Goal: Information Seeking & Learning: Learn about a topic

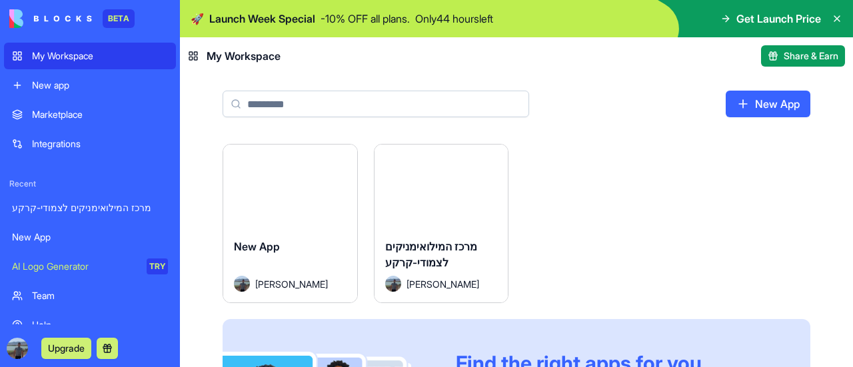
click at [279, 221] on div "Launch" at bounding box center [290, 186] width 134 height 83
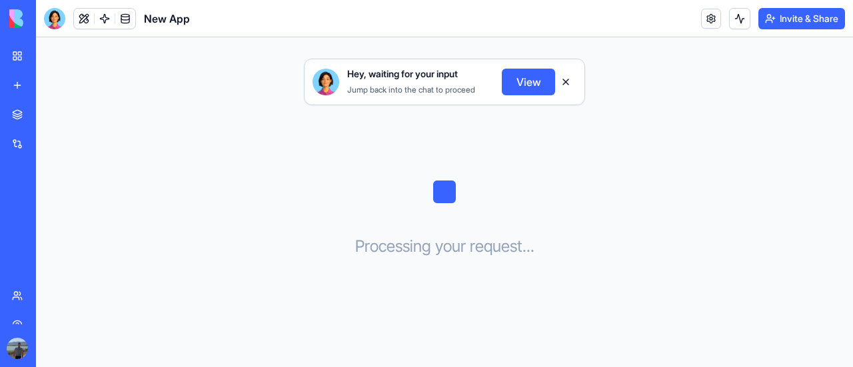
click at [521, 75] on button "View" at bounding box center [528, 82] width 53 height 27
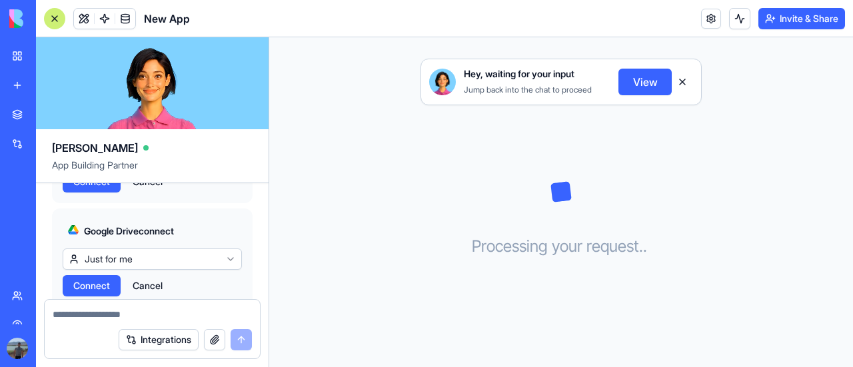
scroll to position [1490, 0]
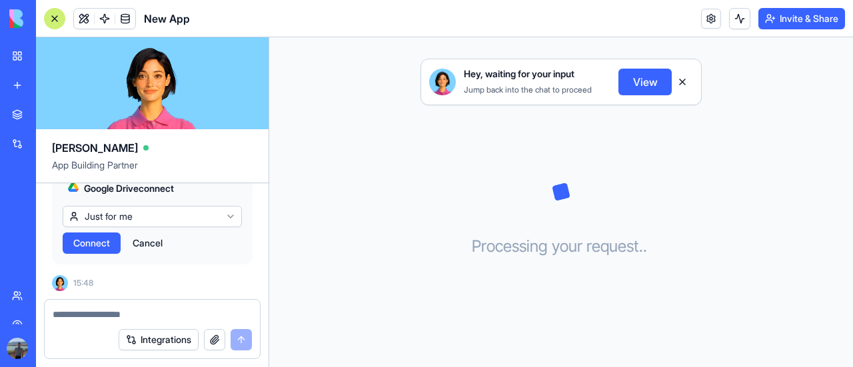
click at [89, 241] on span "Connect" at bounding box center [91, 243] width 37 height 13
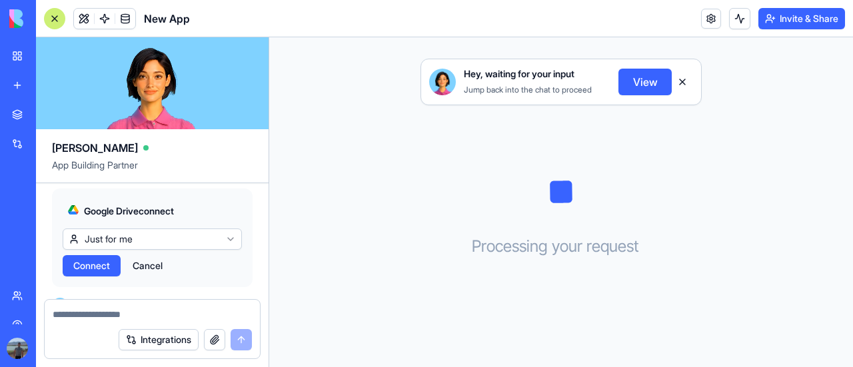
click at [107, 169] on span "Connect" at bounding box center [91, 161] width 37 height 13
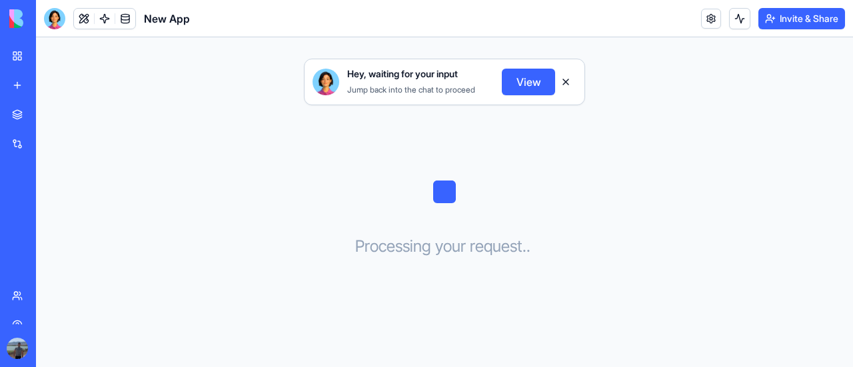
click at [539, 77] on button "View" at bounding box center [528, 82] width 53 height 27
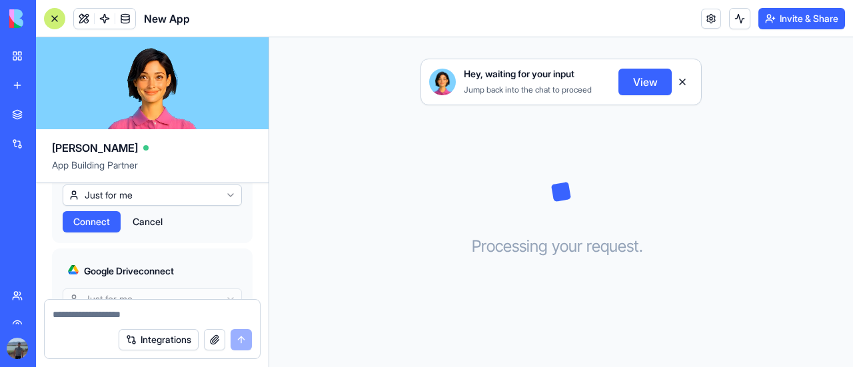
scroll to position [1353, 0]
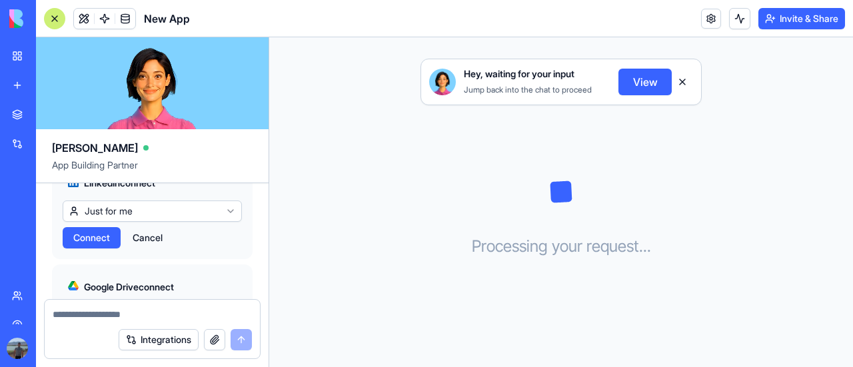
click at [86, 245] on span "Connect" at bounding box center [91, 237] width 37 height 13
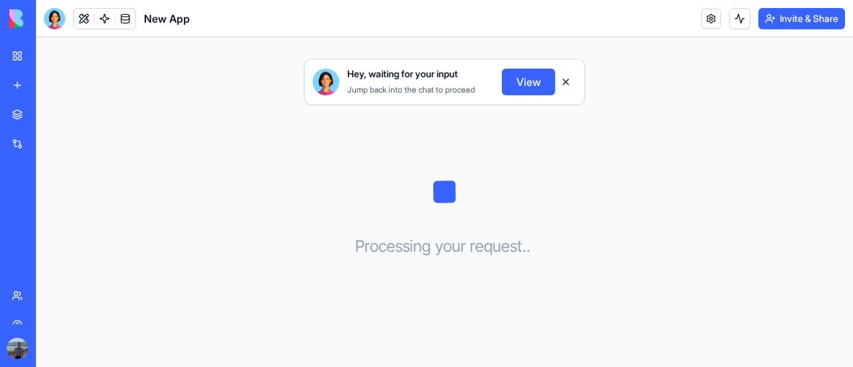
click at [537, 78] on button "View" at bounding box center [528, 82] width 53 height 27
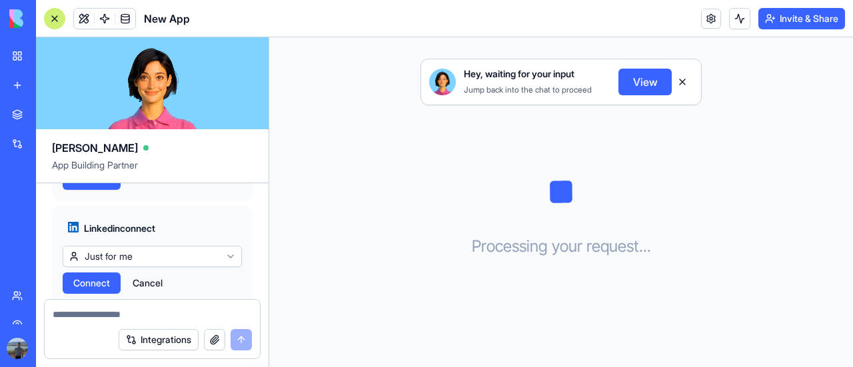
scroll to position [1316, 0]
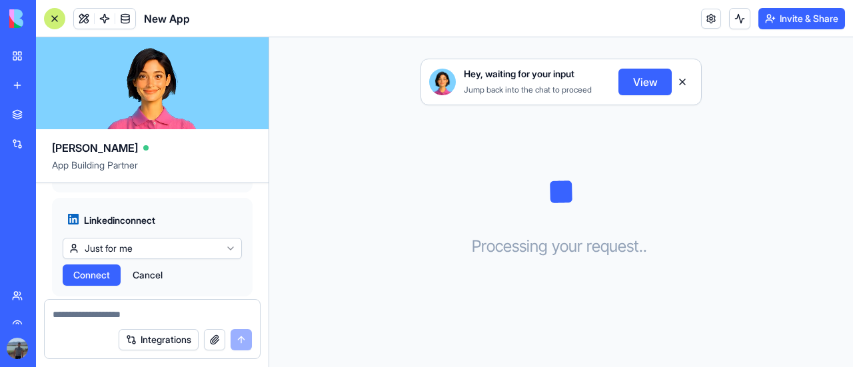
click at [94, 178] on span "Connect" at bounding box center [91, 171] width 37 height 13
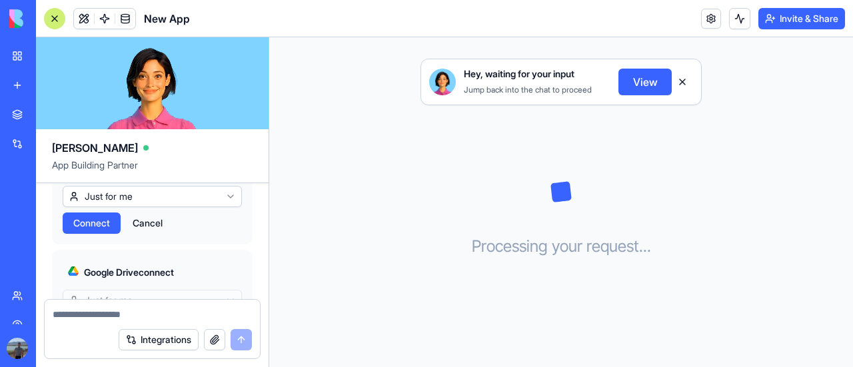
scroll to position [1368, 0]
click at [160, 234] on button "Cancel" at bounding box center [147, 223] width 43 height 21
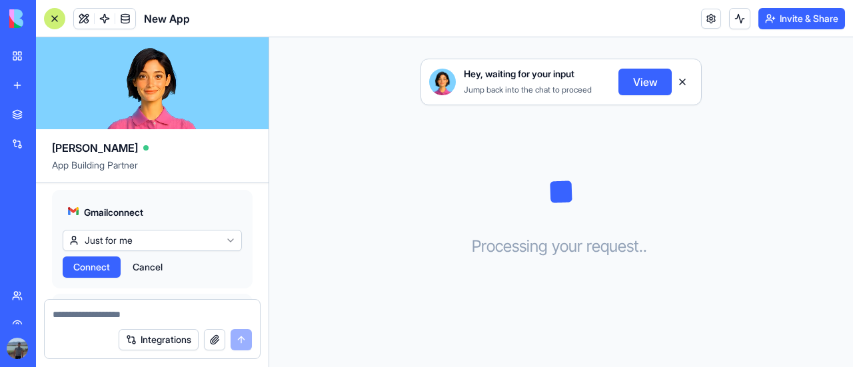
scroll to position [933, 0]
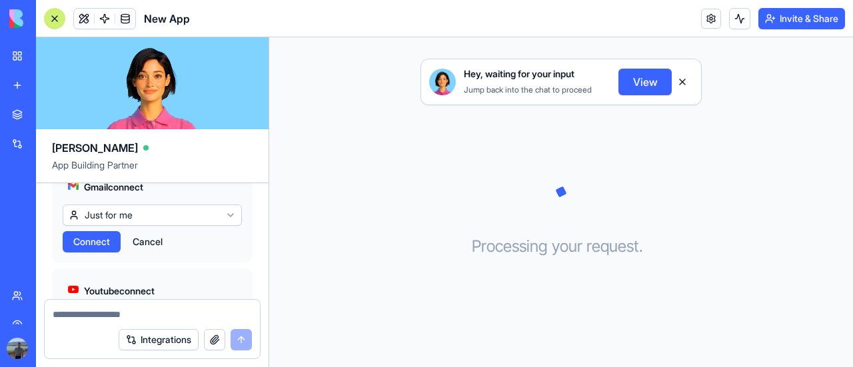
click at [101, 253] on button "Connect" at bounding box center [92, 241] width 58 height 21
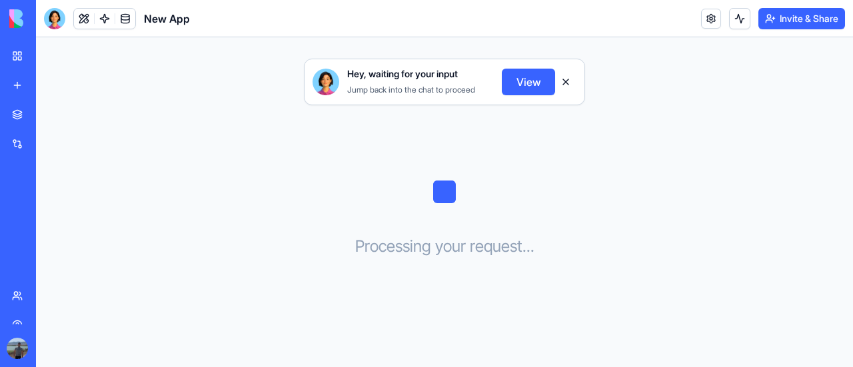
click at [517, 89] on button "View" at bounding box center [528, 82] width 53 height 27
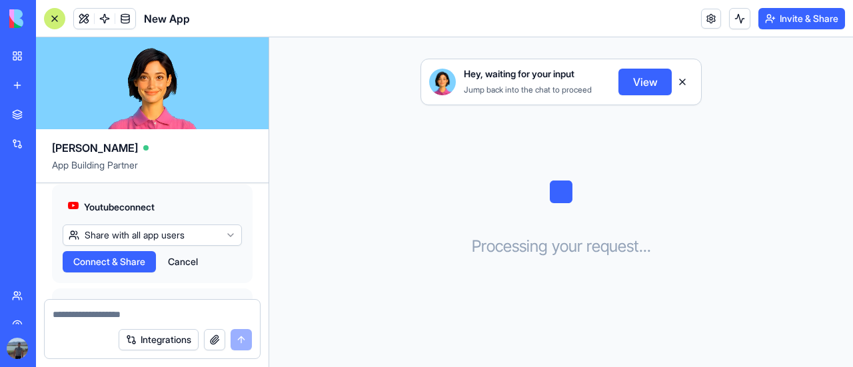
scroll to position [964, 0]
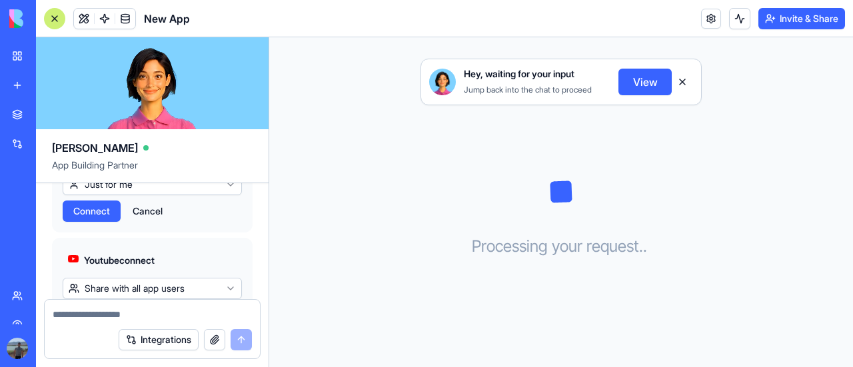
click at [96, 218] on span "Connect" at bounding box center [91, 211] width 37 height 13
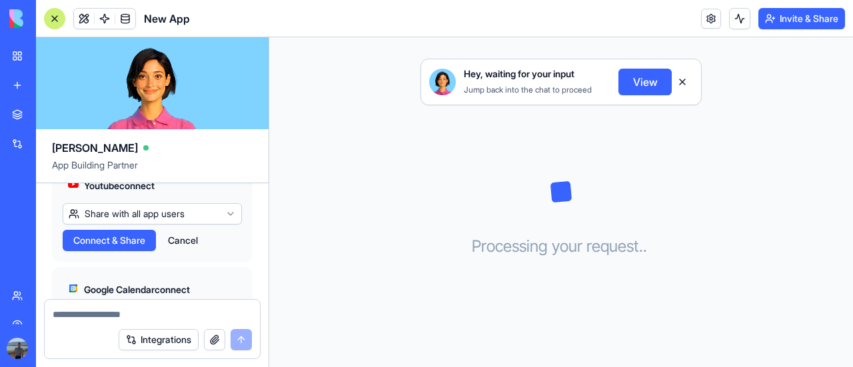
scroll to position [1047, 0]
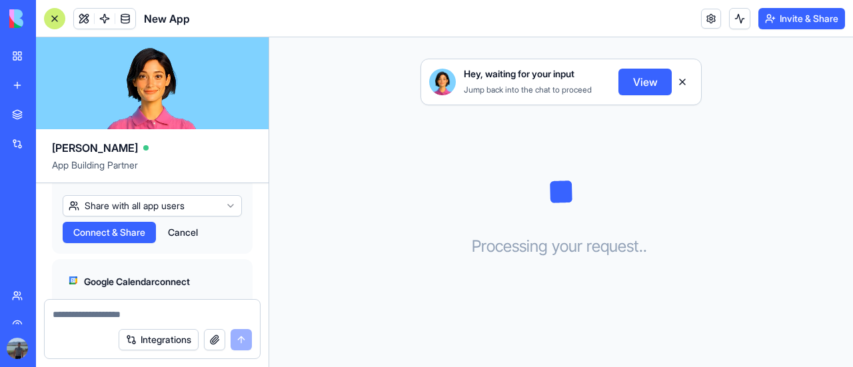
click at [135, 239] on span "Connect & Share" at bounding box center [109, 232] width 72 height 13
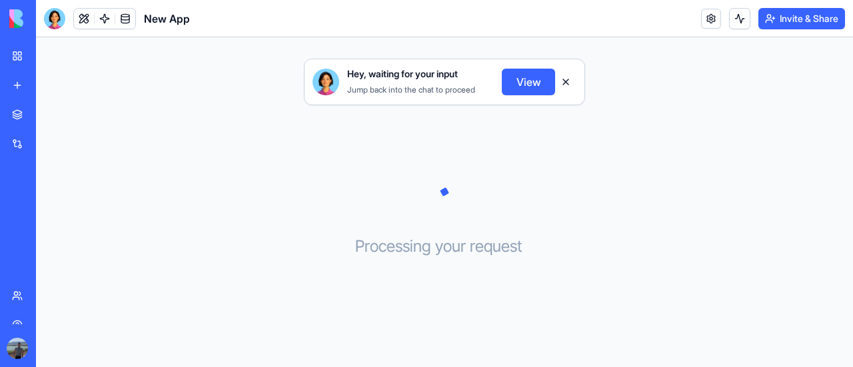
click at [548, 79] on button "View" at bounding box center [528, 82] width 53 height 27
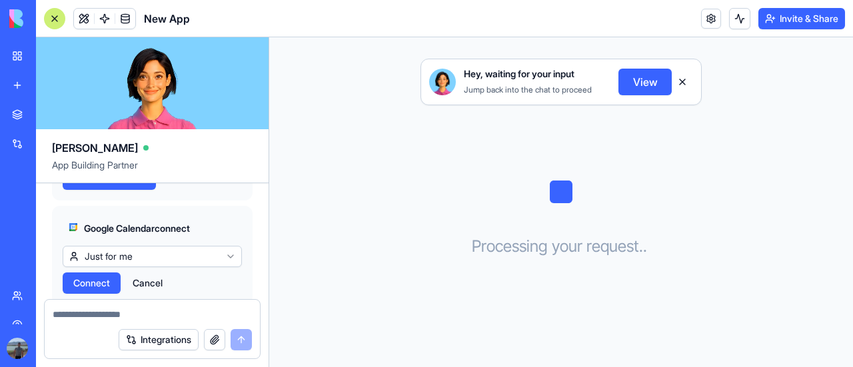
scroll to position [1100, 0]
click at [151, 190] on button "Connect & Share" at bounding box center [109, 179] width 93 height 21
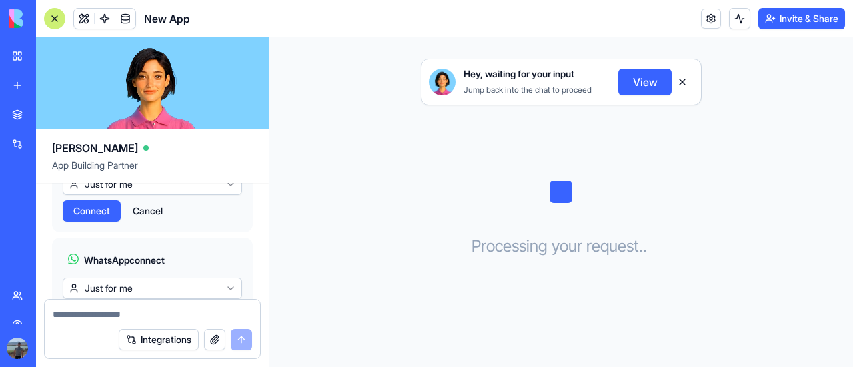
click at [97, 222] on button "Connect" at bounding box center [92, 211] width 58 height 21
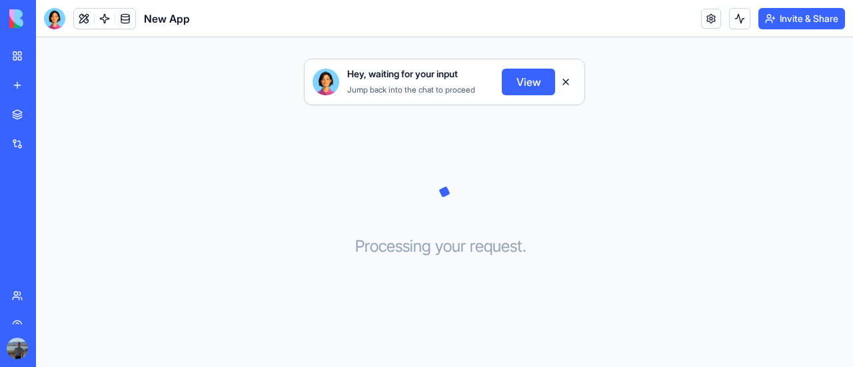
click at [524, 93] on button "View" at bounding box center [528, 82] width 53 height 27
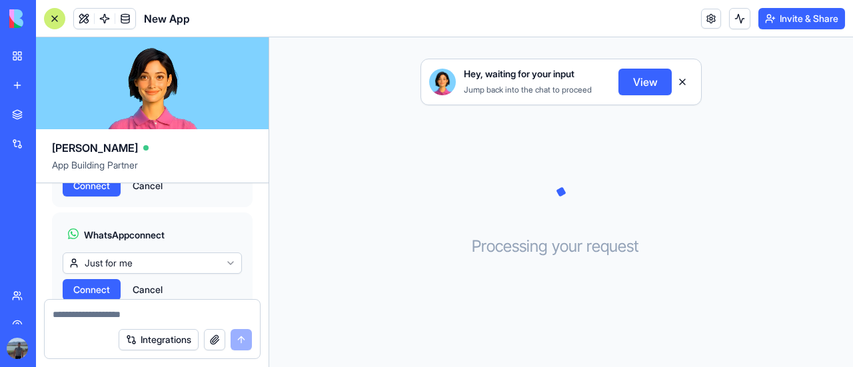
scroll to position [1196, 0]
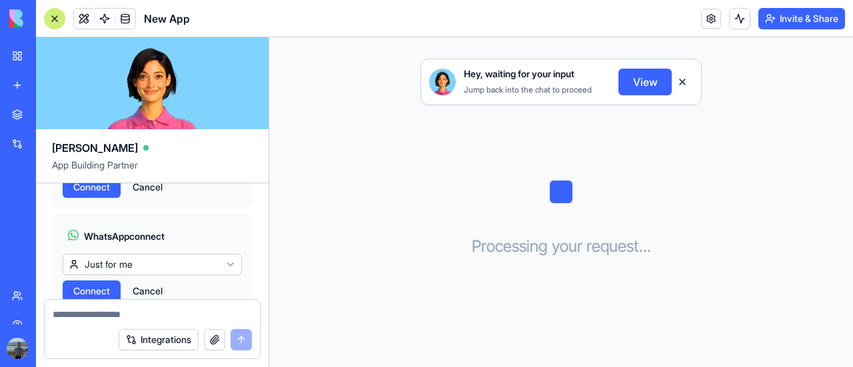
click at [112, 198] on button "Connect" at bounding box center [92, 187] width 58 height 21
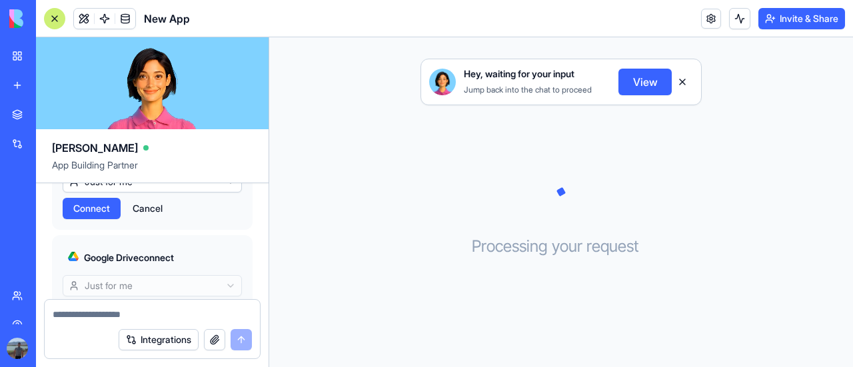
scroll to position [1278, 0]
click at [112, 219] on button "Connect" at bounding box center [92, 208] width 58 height 21
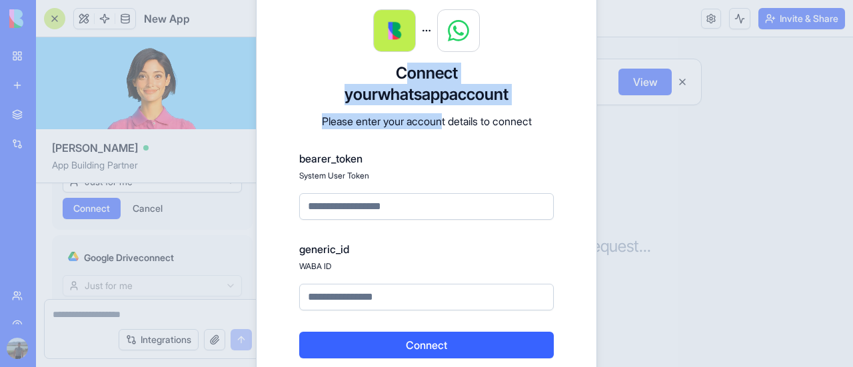
drag, startPoint x: 347, startPoint y: 75, endPoint x: 443, endPoint y: 116, distance: 104.2
click at [443, 116] on form "Connect your whatsapp account Please enter your account details to connect bear…" at bounding box center [426, 211] width 255 height 296
click at [355, 63] on h3 "Connect your whatsapp account" at bounding box center [426, 84] width 255 height 43
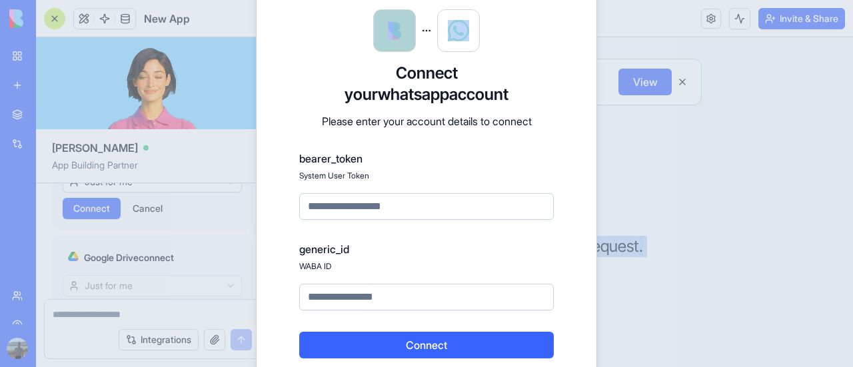
drag, startPoint x: 340, startPoint y: 73, endPoint x: 449, endPoint y: 367, distance: 314.3
click at [449, 367] on html "BETA My Workspace New app Marketplace Integrations Recent מרכז המילואימניקים לצ…" at bounding box center [426, 183] width 853 height 367
click at [511, 82] on h3 "Connect your whatsapp account" at bounding box center [426, 84] width 255 height 43
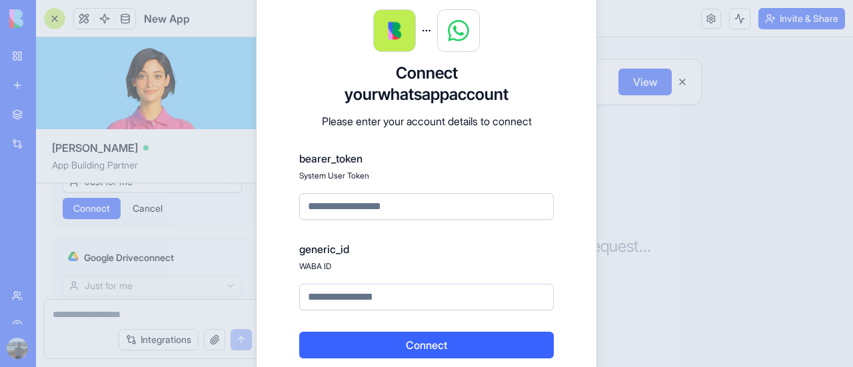
click at [308, 160] on label "bearer_token" at bounding box center [426, 159] width 255 height 16
click at [315, 125] on p "Please enter your account details to connect" at bounding box center [426, 121] width 255 height 16
click at [327, 129] on form "Connect your whatsapp account Please enter your account details to connect bear…" at bounding box center [426, 211] width 255 height 296
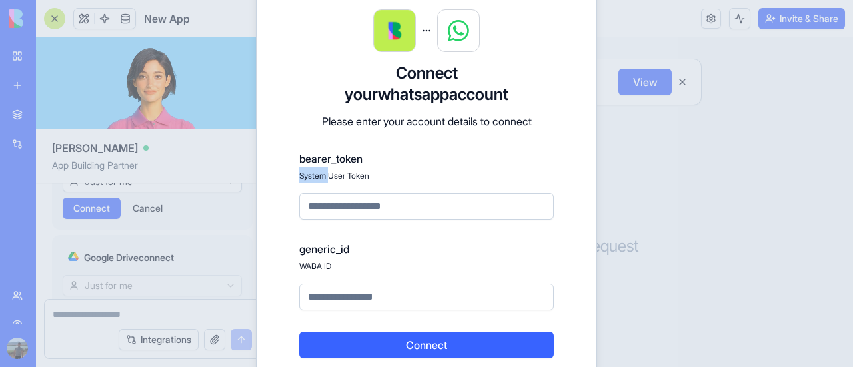
click at [327, 129] on form "Connect your whatsapp account Please enter your account details to connect bear…" at bounding box center [426, 211] width 255 height 296
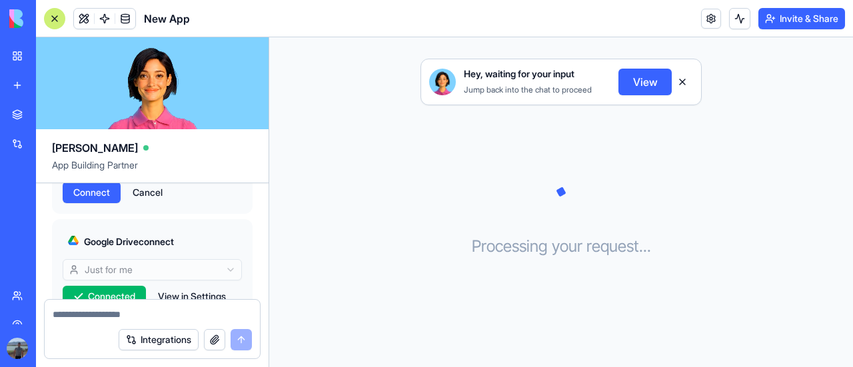
scroll to position [1296, 0]
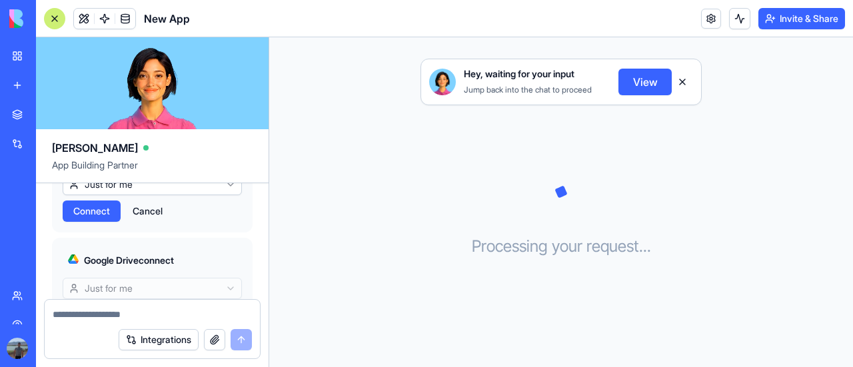
click at [157, 222] on button "Cancel" at bounding box center [147, 211] width 43 height 21
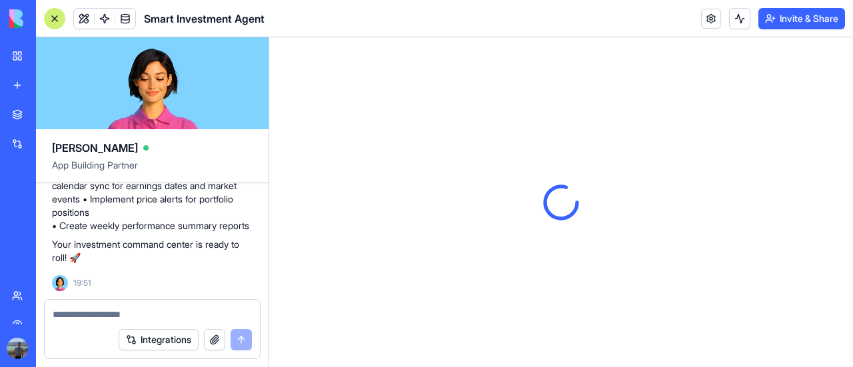
scroll to position [0, 0]
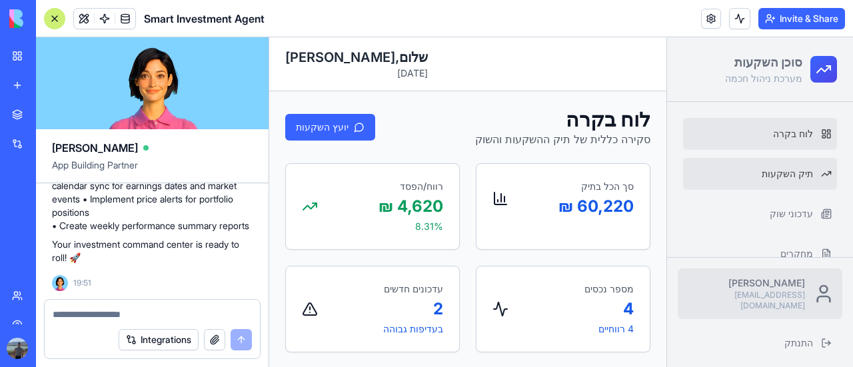
click at [735, 172] on link "תיק השקעות" at bounding box center [760, 174] width 154 height 32
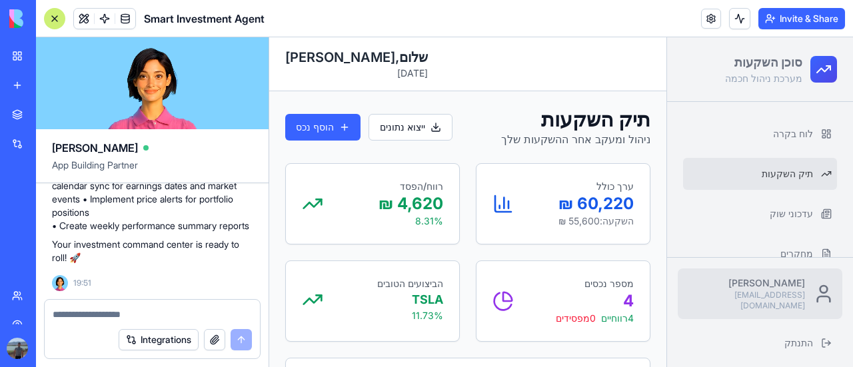
click at [496, 301] on icon at bounding box center [503, 301] width 21 height 21
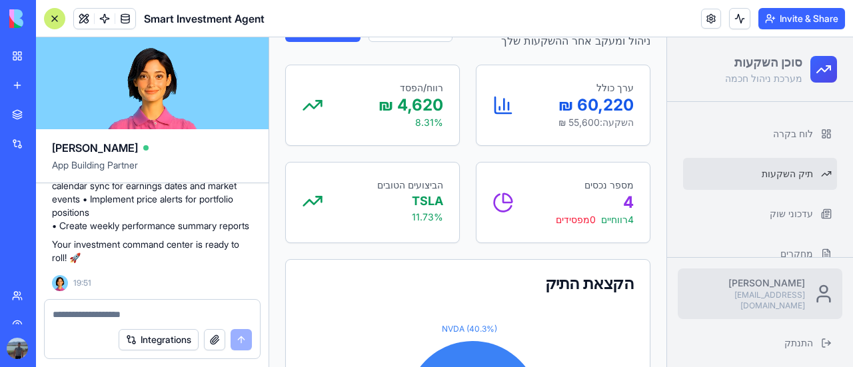
scroll to position [313, 0]
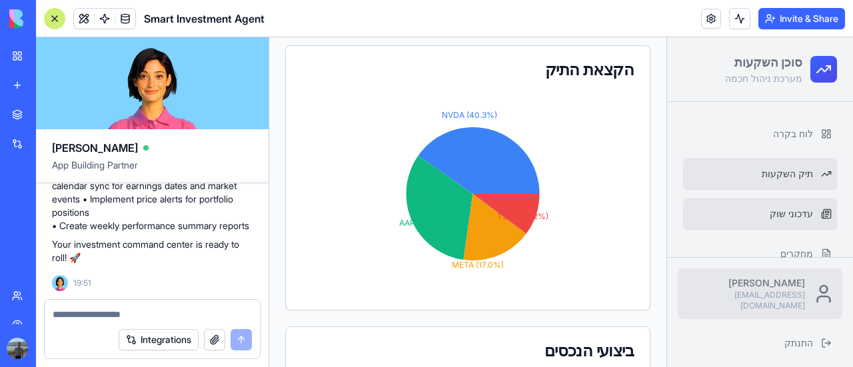
click at [799, 217] on span "עדכוני שוק" at bounding box center [791, 213] width 43 height 13
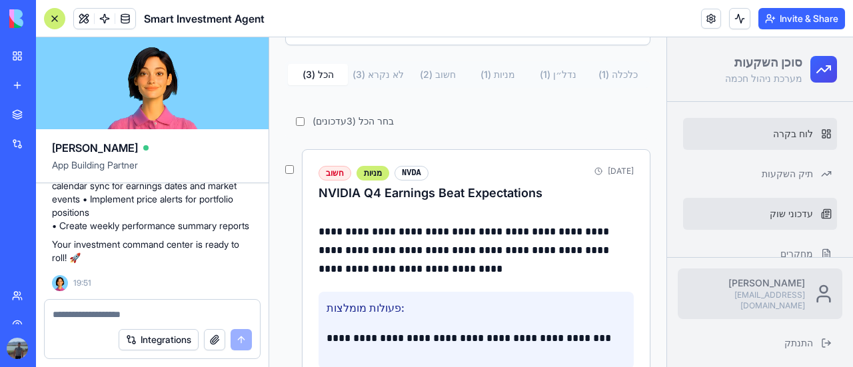
click at [821, 129] on icon at bounding box center [826, 134] width 11 height 11
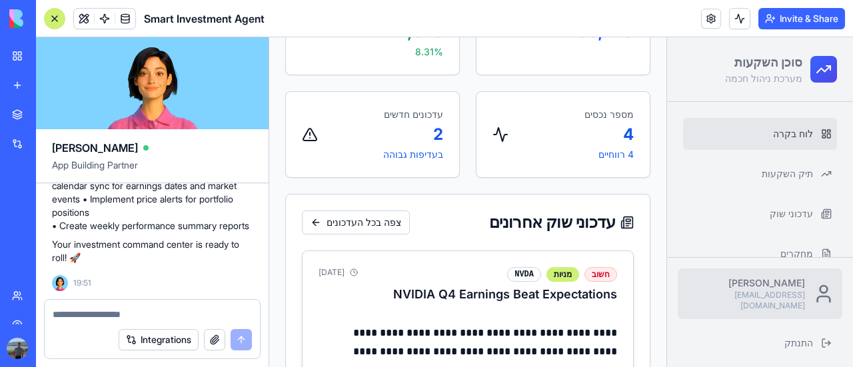
scroll to position [174, 0]
click at [700, 131] on link "לוח בקרה" at bounding box center [760, 134] width 154 height 32
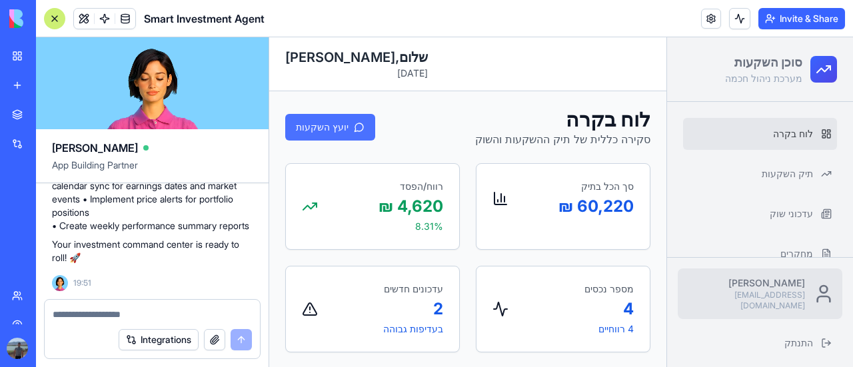
click at [340, 128] on button "יועץ השקעות" at bounding box center [330, 127] width 90 height 27
click at [329, 135] on button "יועץ השקעות" at bounding box center [330, 127] width 90 height 27
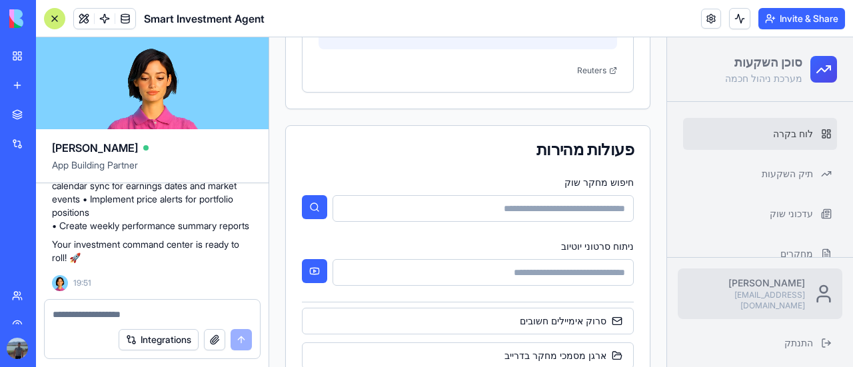
scroll to position [910, 0]
click at [531, 197] on input "חיפוש מחקר שוק" at bounding box center [483, 208] width 301 height 27
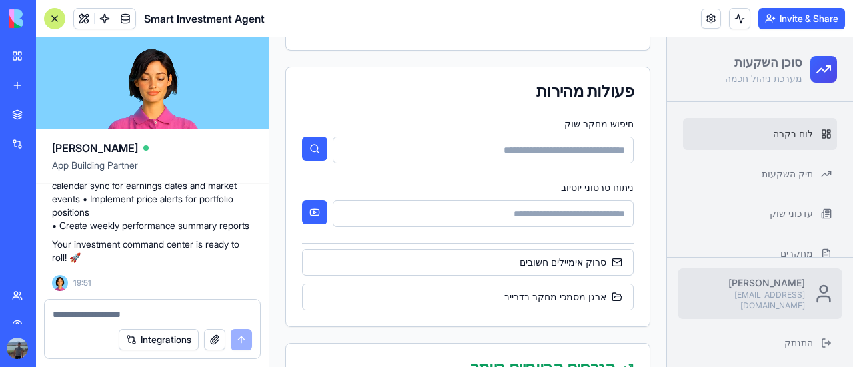
scroll to position [969, 0]
type input "**********"
click at [313, 147] on button at bounding box center [314, 148] width 25 height 24
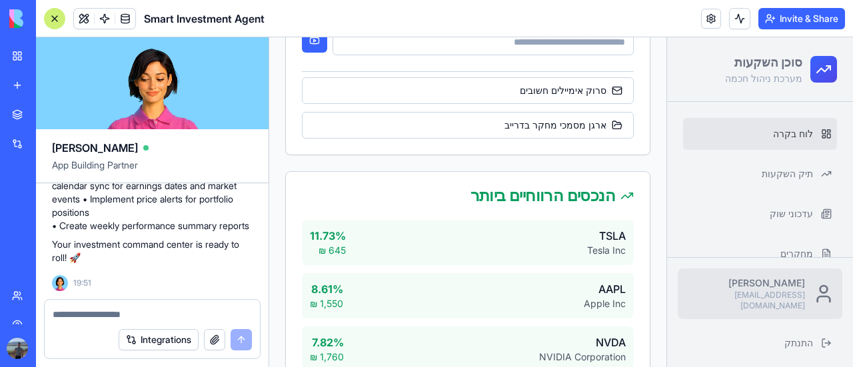
scroll to position [1134, 0]
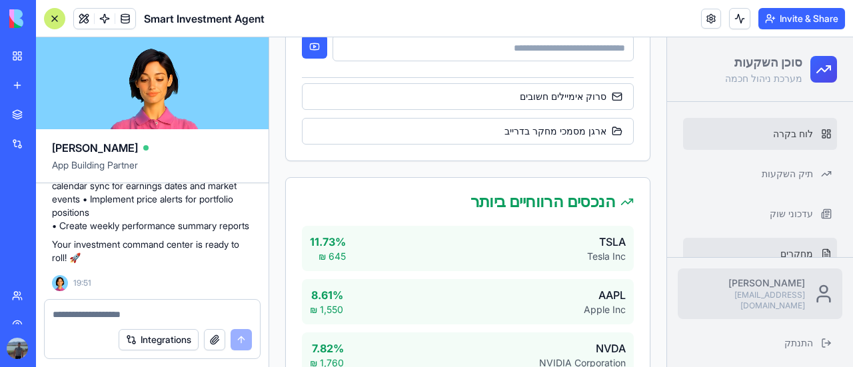
click at [808, 249] on link "מחקרים" at bounding box center [760, 254] width 154 height 32
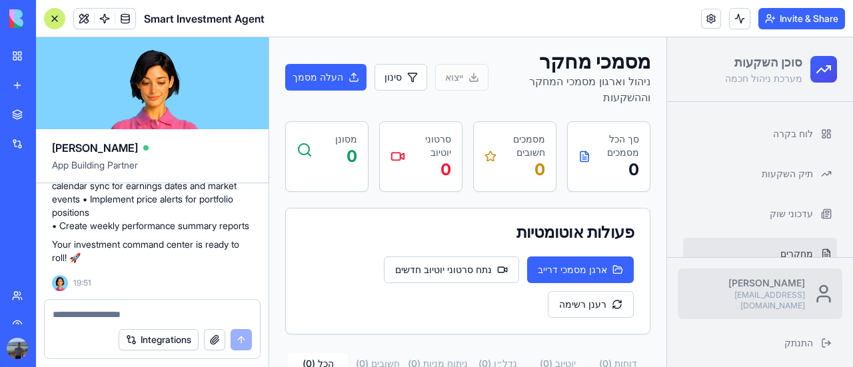
scroll to position [55, 0]
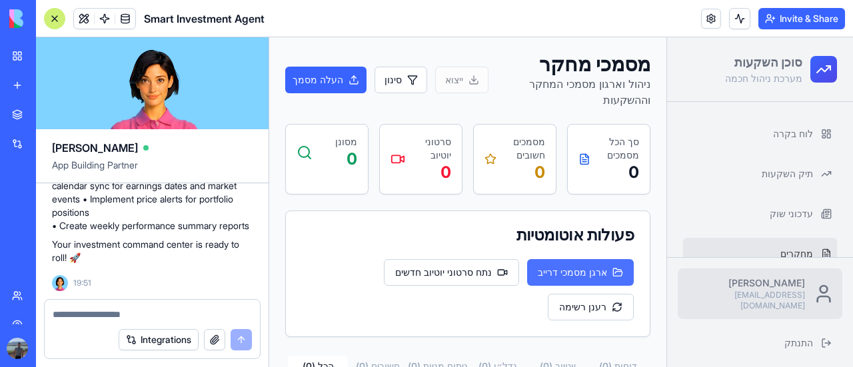
click at [597, 267] on button "ארגן מסמכי דרייב" at bounding box center [580, 272] width 107 height 27
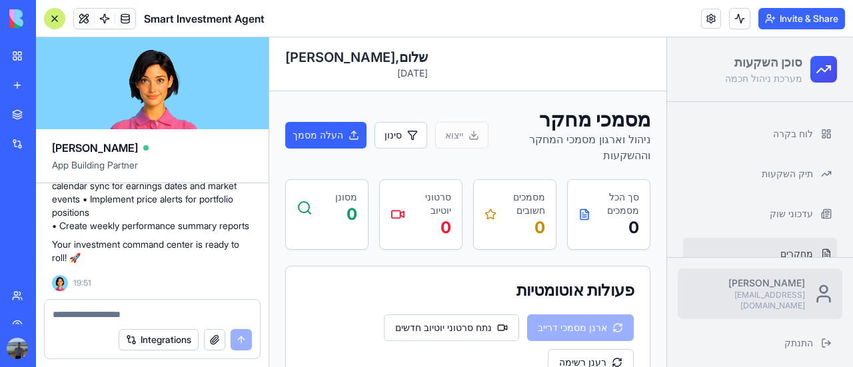
scroll to position [0, 0]
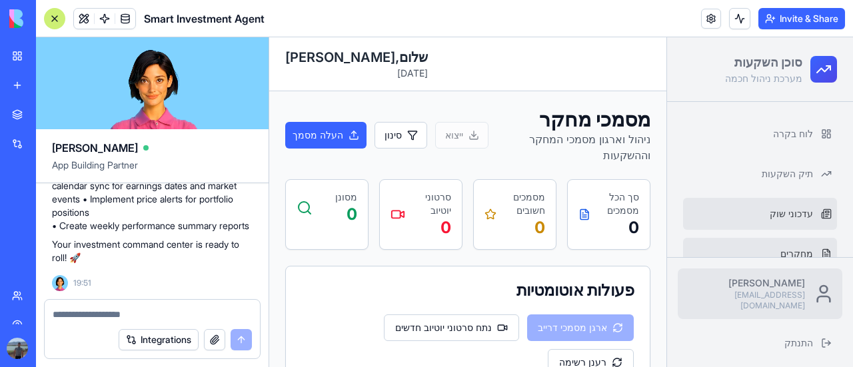
click at [775, 220] on span "עדכוני שוק" at bounding box center [791, 213] width 43 height 13
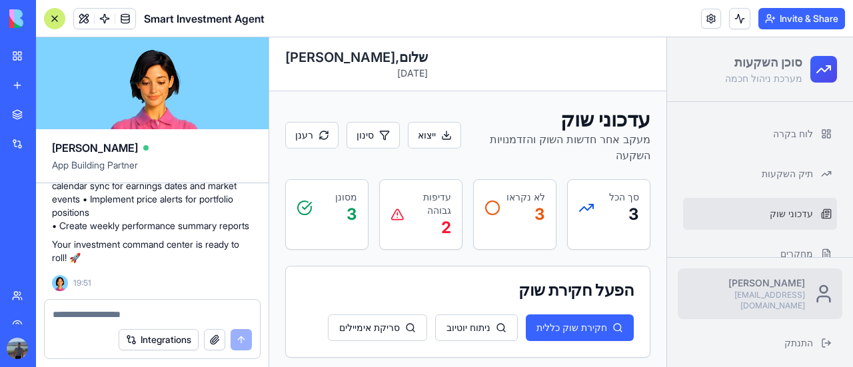
click at [399, 207] on icon at bounding box center [398, 215] width 14 height 16
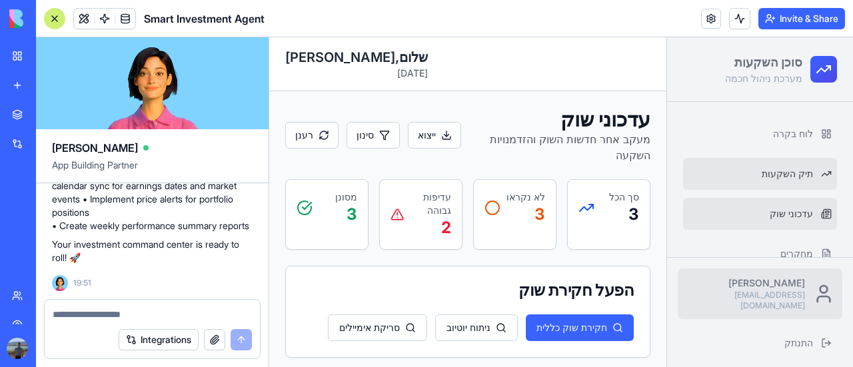
click at [793, 168] on span "תיק השקעות" at bounding box center [787, 173] width 51 height 13
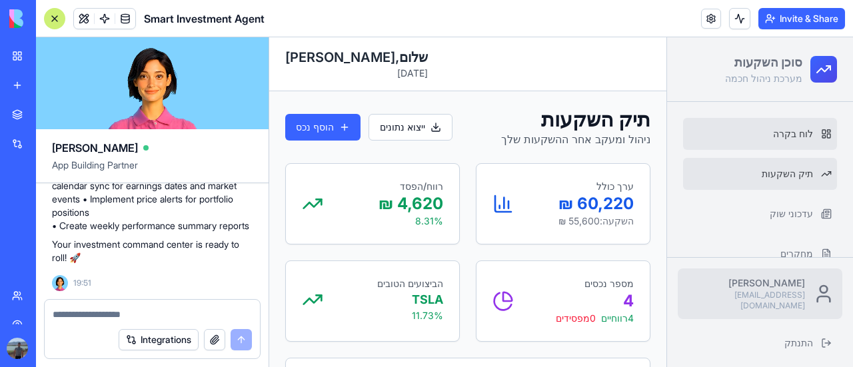
click at [799, 123] on link "לוח בקרה" at bounding box center [760, 134] width 154 height 32
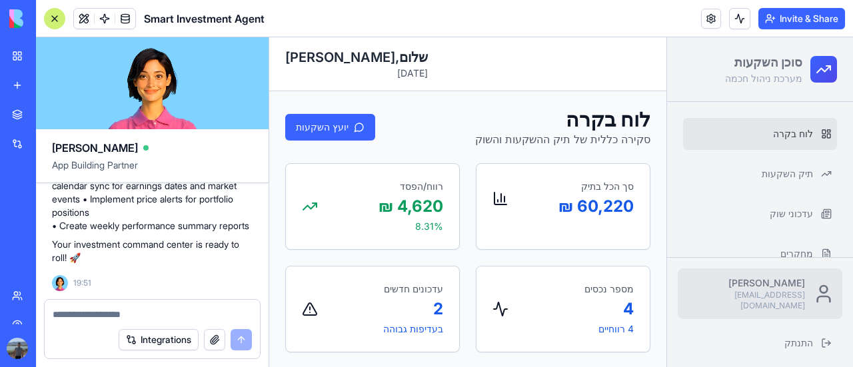
click at [59, 19] on div at bounding box center [54, 18] width 21 height 21
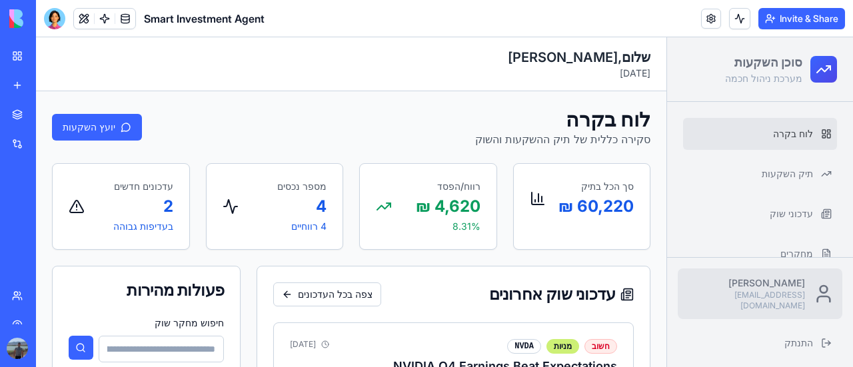
click at [59, 19] on div at bounding box center [54, 18] width 21 height 21
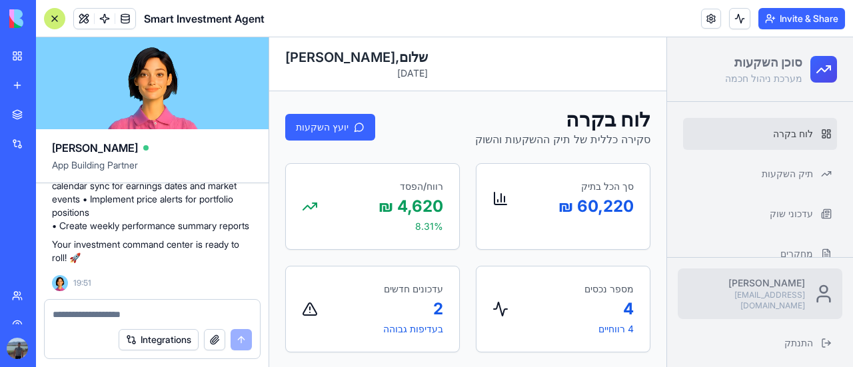
click at [733, 22] on button at bounding box center [739, 18] width 21 height 21
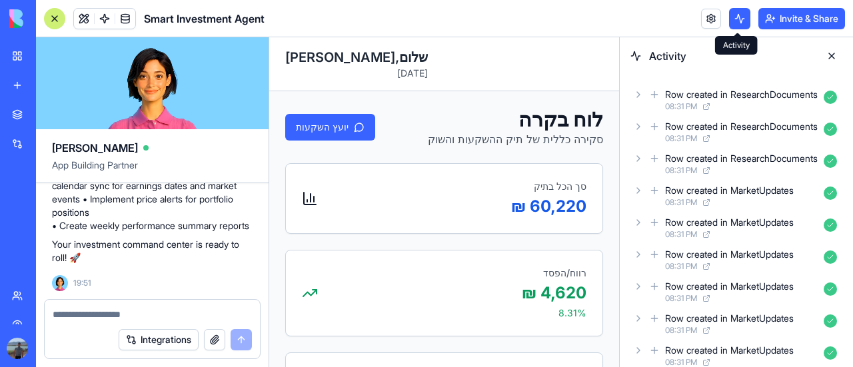
click at [732, 15] on button at bounding box center [739, 18] width 21 height 21
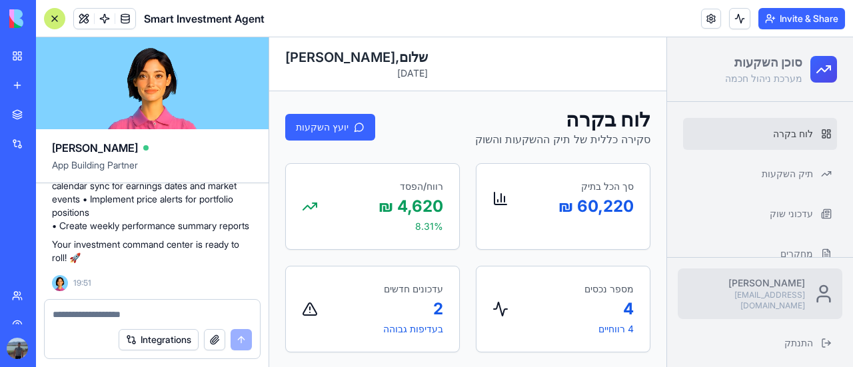
click at [719, 18] on div "Invite & Share" at bounding box center [773, 18] width 144 height 21
click at [716, 20] on link at bounding box center [711, 19] width 20 height 20
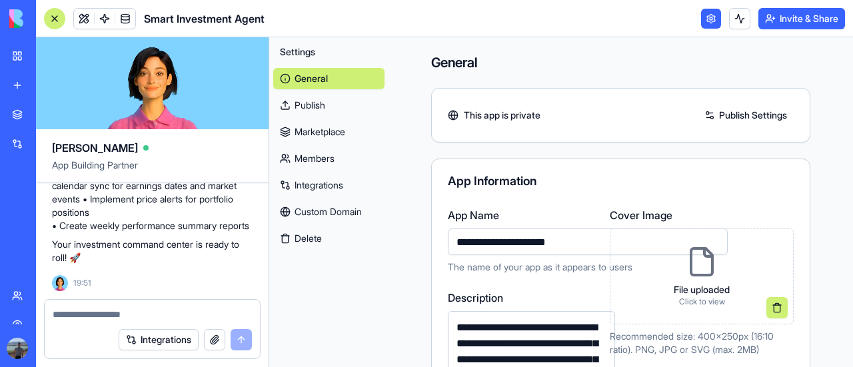
click at [332, 106] on link "Publish" at bounding box center [328, 105] width 111 height 21
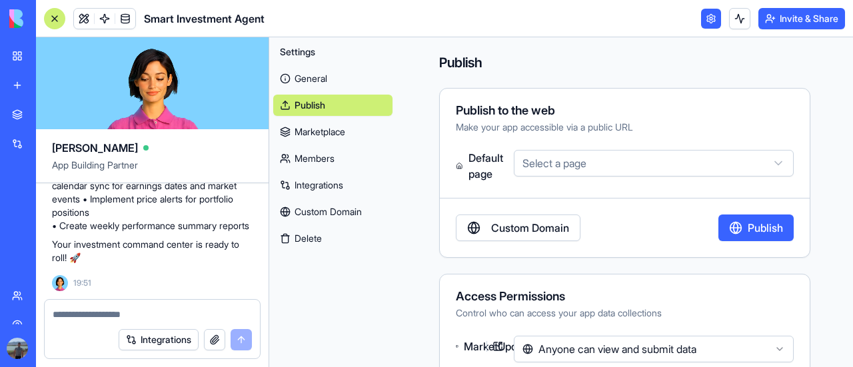
click at [336, 123] on link "Marketplace" at bounding box center [332, 131] width 119 height 21
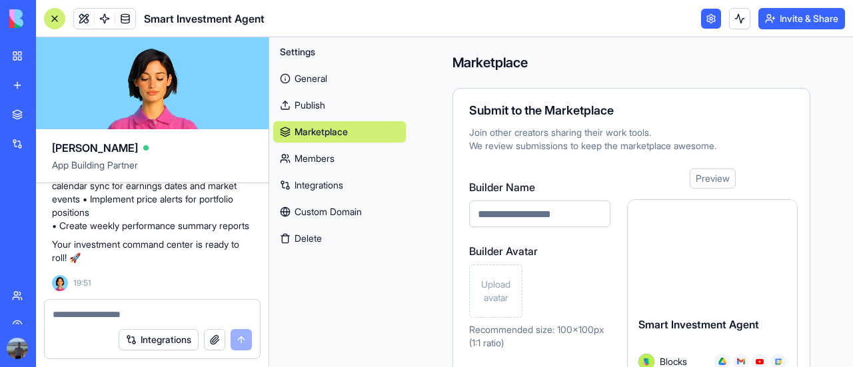
scroll to position [120, 0]
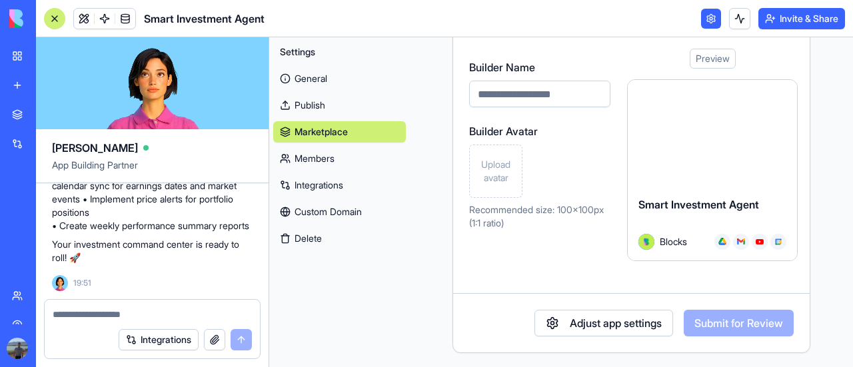
click at [744, 20] on button at bounding box center [739, 18] width 21 height 21
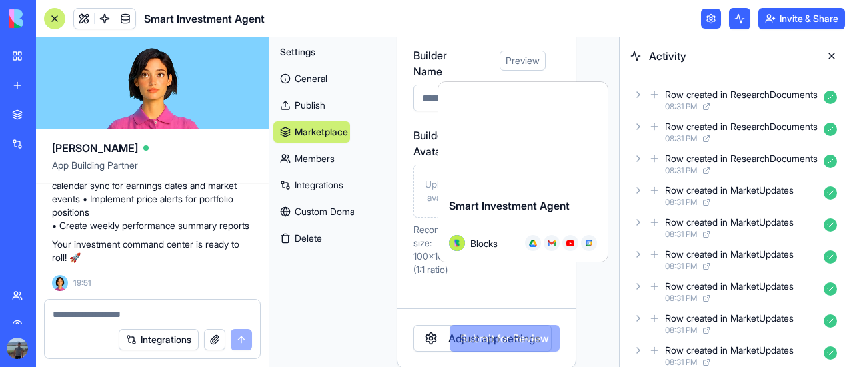
click at [744, 20] on button at bounding box center [739, 18] width 21 height 21
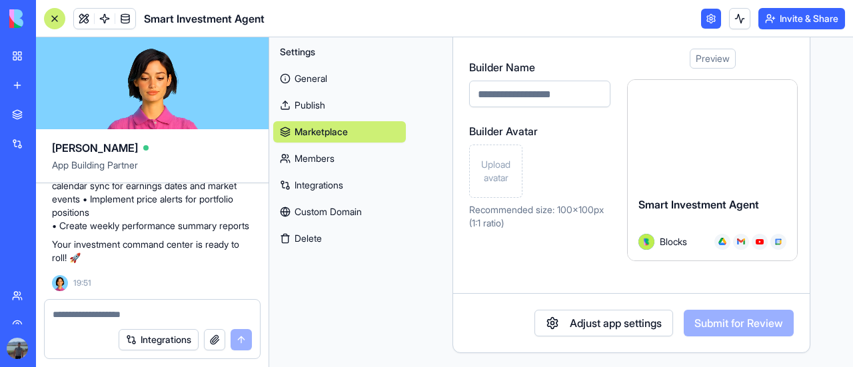
click at [9, 46] on link "My Workspace" at bounding box center [30, 56] width 53 height 27
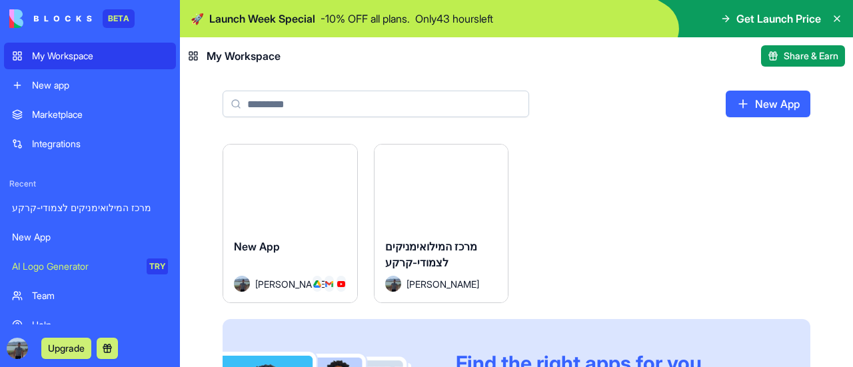
click at [63, 81] on div "New app" at bounding box center [100, 85] width 136 height 13
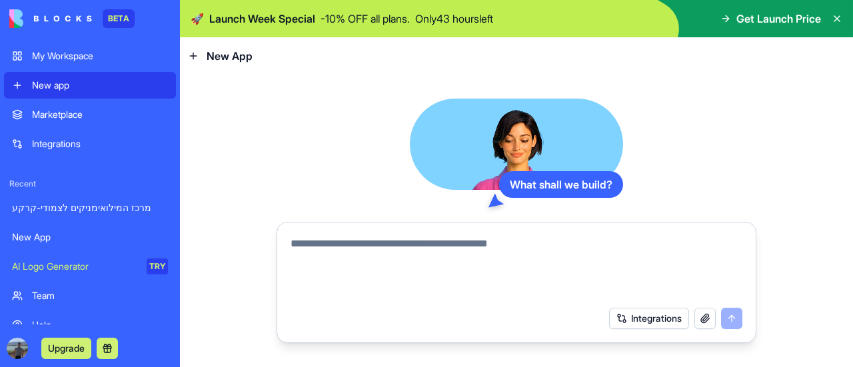
click at [231, 92] on div "What shall we build? Integrations" at bounding box center [516, 221] width 673 height 293
click at [682, 322] on button "Integrations" at bounding box center [649, 318] width 80 height 21
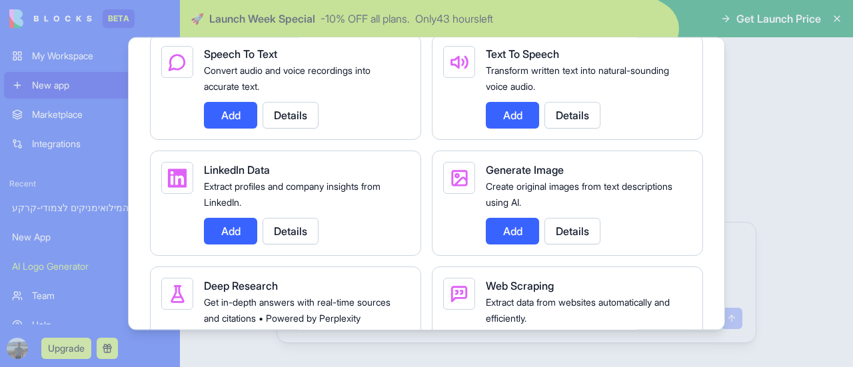
scroll to position [1888, 0]
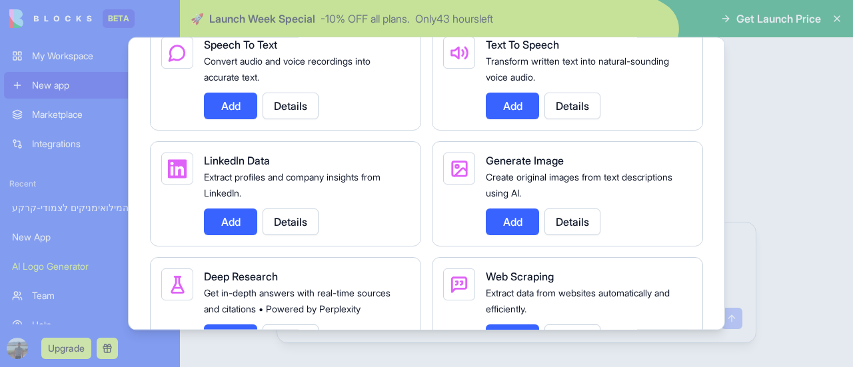
click at [520, 105] on button "Add" at bounding box center [512, 105] width 53 height 27
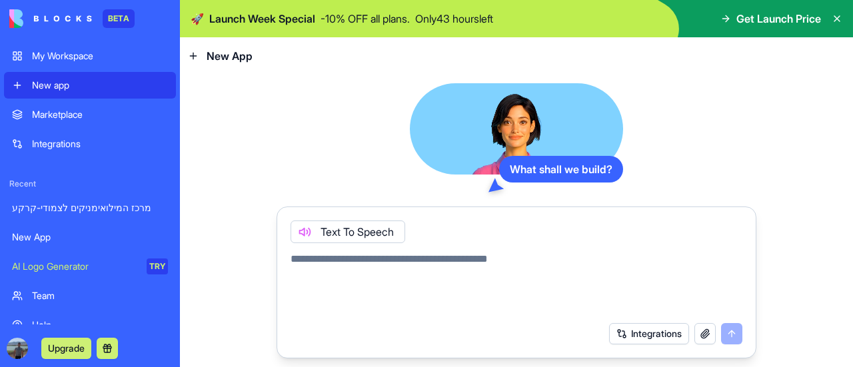
click at [308, 233] on icon at bounding box center [304, 232] width 11 height 11
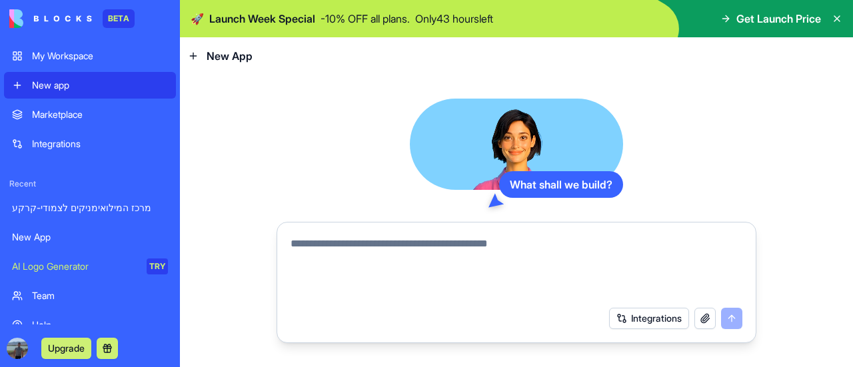
click at [674, 319] on button "Integrations" at bounding box center [649, 318] width 80 height 21
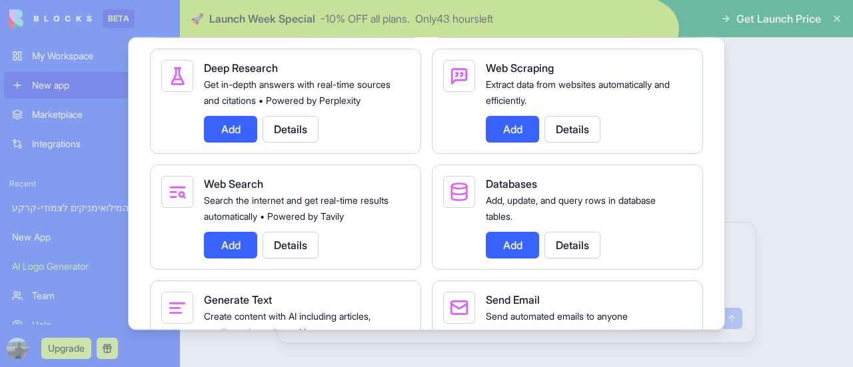
scroll to position [2098, 0]
click at [221, 141] on button "Add" at bounding box center [230, 128] width 53 height 27
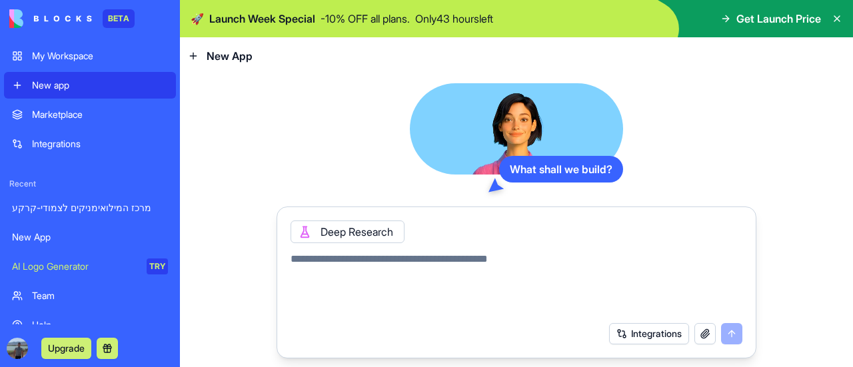
click at [648, 335] on button "Integrations" at bounding box center [649, 333] width 80 height 21
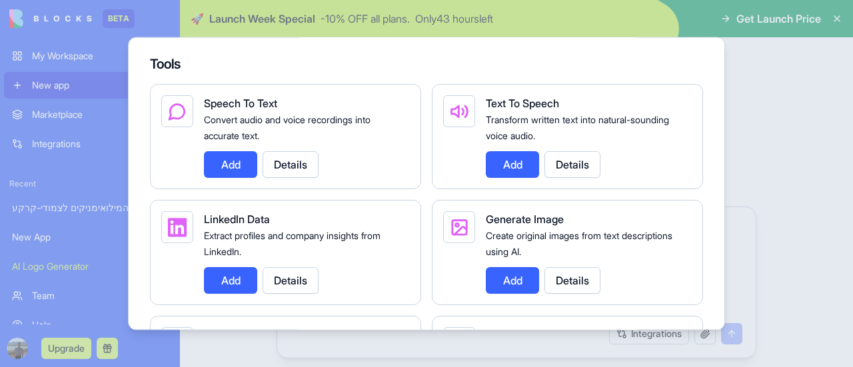
scroll to position [1736, 0]
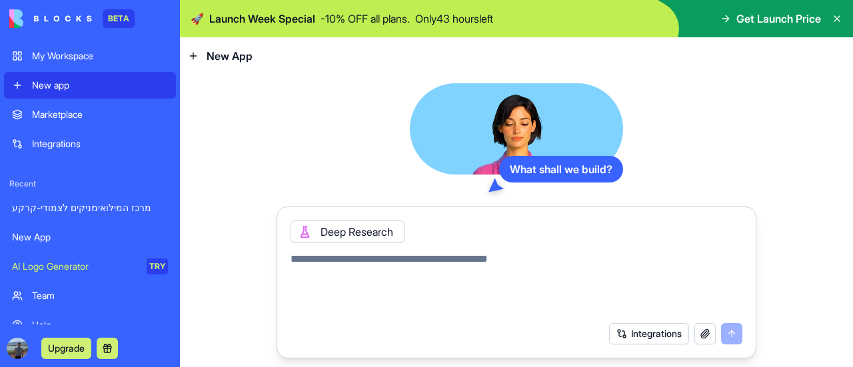
click at [705, 335] on button "button" at bounding box center [705, 333] width 21 height 21
click at [302, 234] on icon at bounding box center [304, 231] width 5 height 5
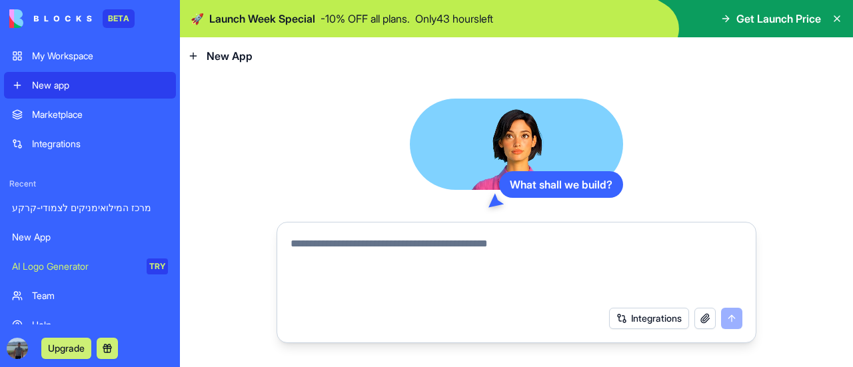
click at [658, 316] on button "Integrations" at bounding box center [649, 318] width 80 height 21
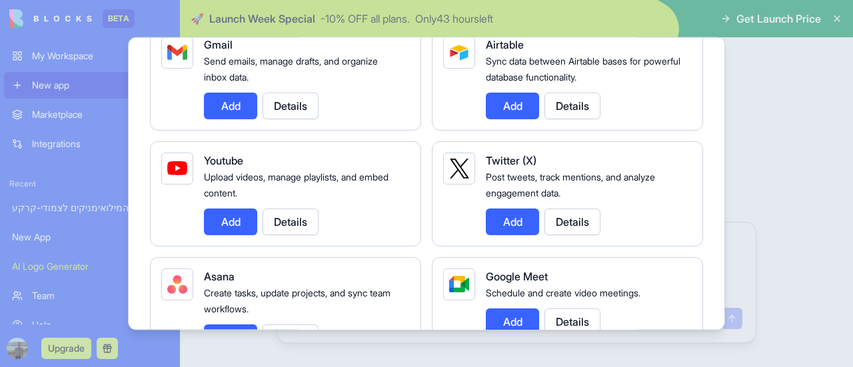
scroll to position [244, 0]
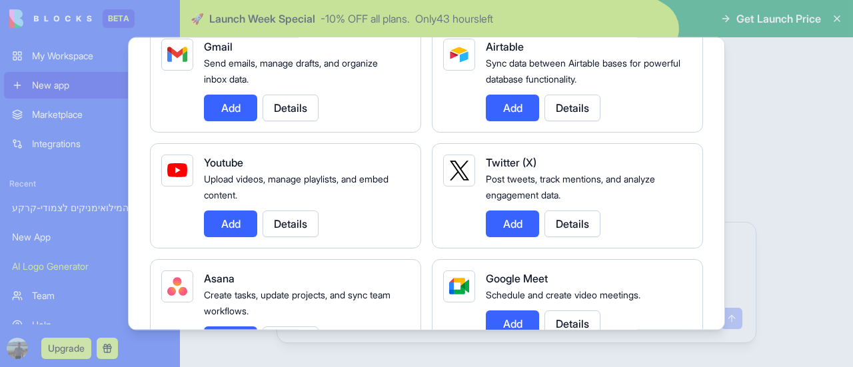
click at [241, 231] on button "Add" at bounding box center [230, 223] width 53 height 27
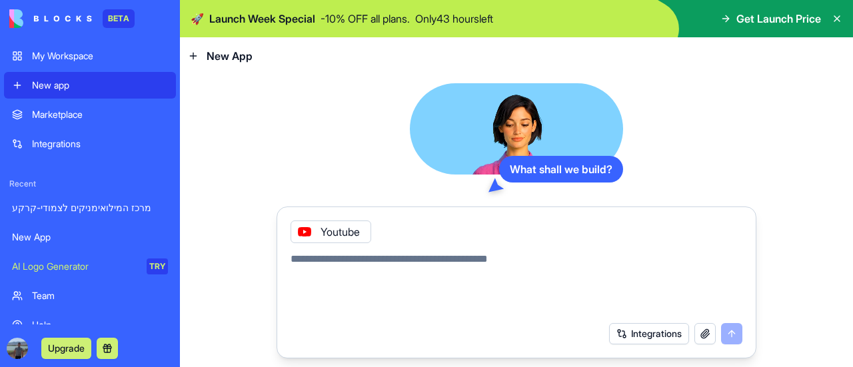
click at [654, 331] on button "Integrations" at bounding box center [649, 333] width 80 height 21
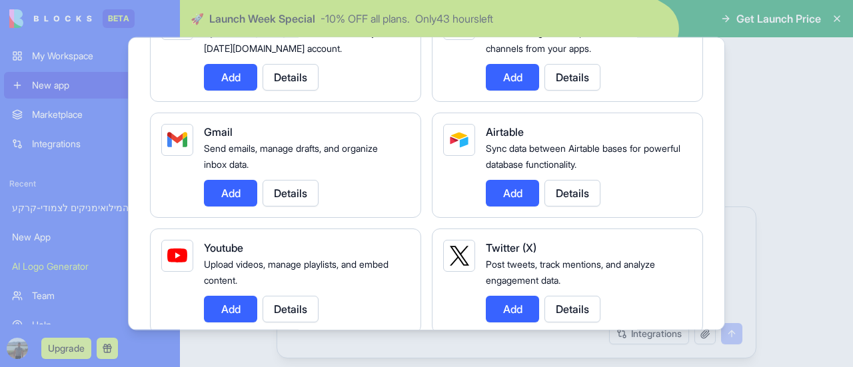
scroll to position [179, 0]
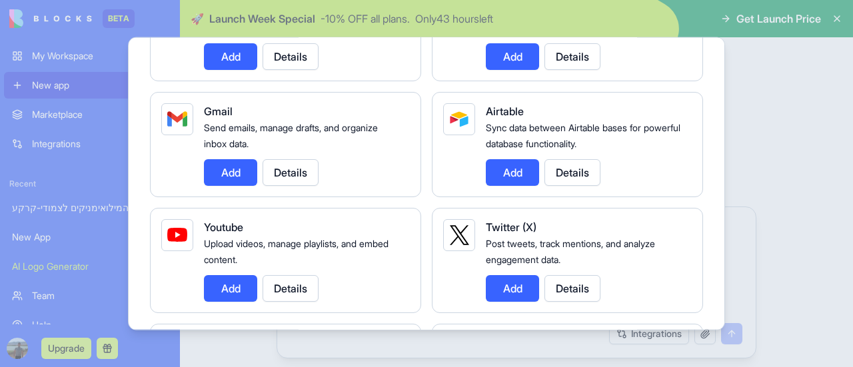
click at [231, 178] on button "Add" at bounding box center [230, 172] width 53 height 27
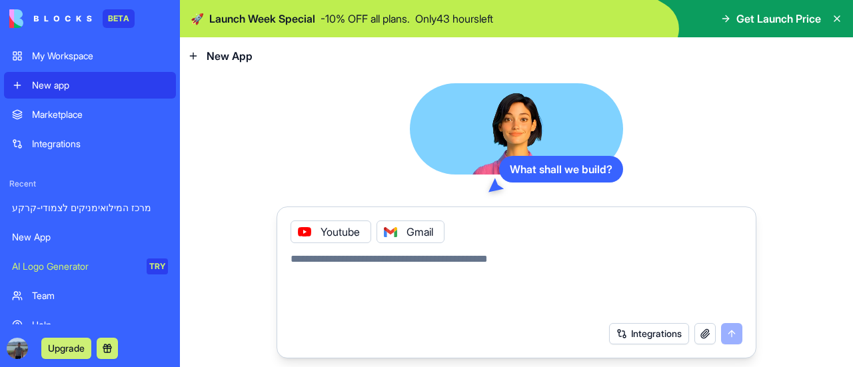
click at [617, 327] on button "Integrations" at bounding box center [649, 333] width 80 height 21
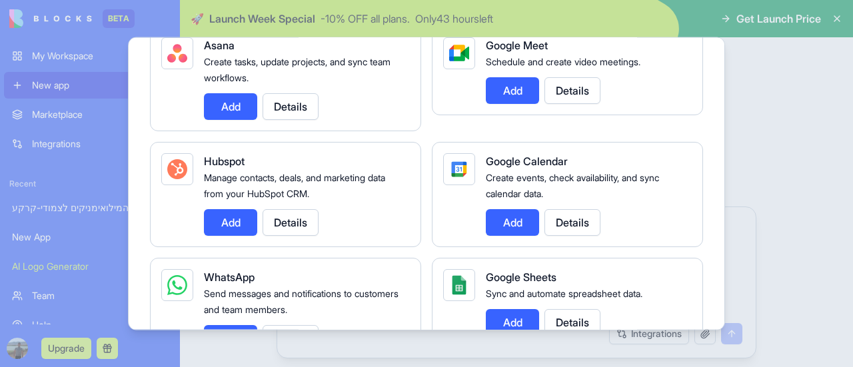
scroll to position [477, 0]
click at [525, 213] on button "Add" at bounding box center [512, 222] width 53 height 27
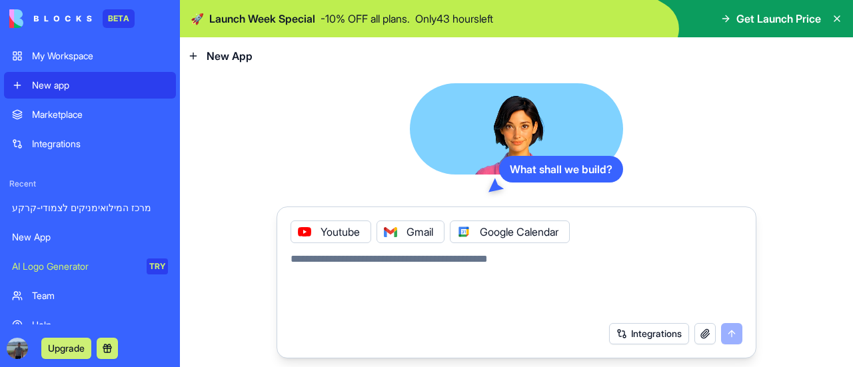
click at [649, 335] on button "Integrations" at bounding box center [649, 333] width 80 height 21
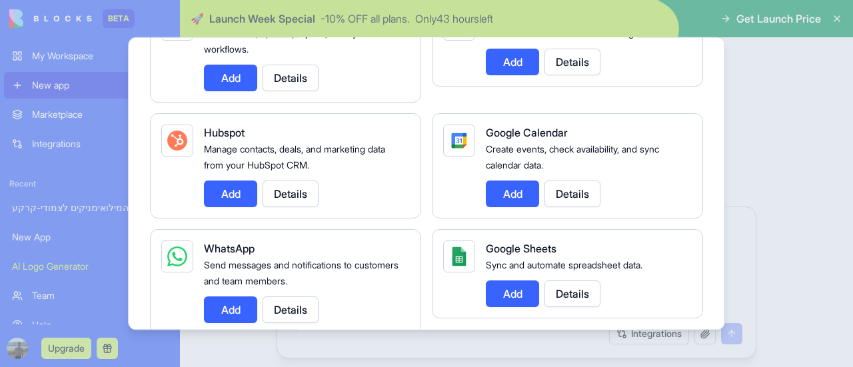
scroll to position [507, 0]
click at [504, 285] on button "Add" at bounding box center [512, 292] width 53 height 27
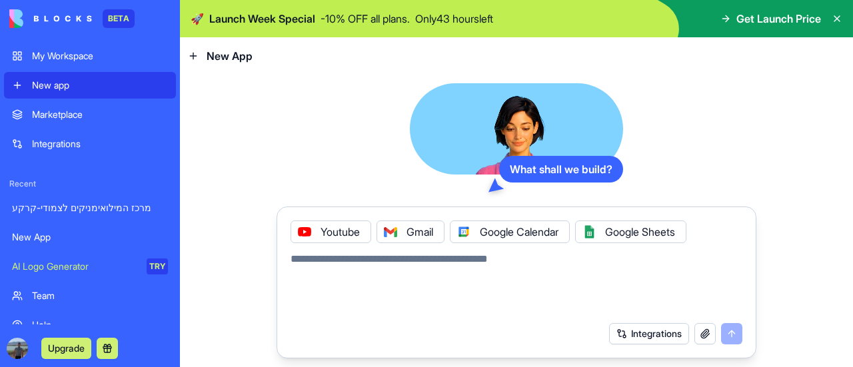
click at [647, 333] on button "Integrations" at bounding box center [649, 333] width 80 height 21
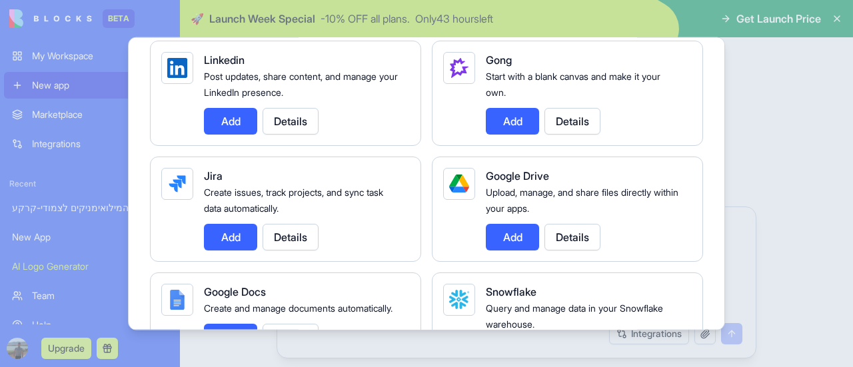
scroll to position [811, 0]
click at [510, 240] on button "Add" at bounding box center [512, 236] width 53 height 27
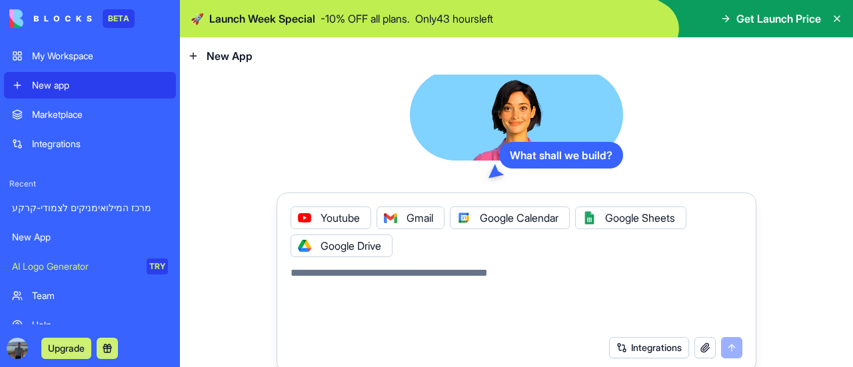
click at [422, 282] on textarea at bounding box center [517, 297] width 452 height 64
type textarea "*"
click at [461, 214] on icon at bounding box center [464, 218] width 11 height 11
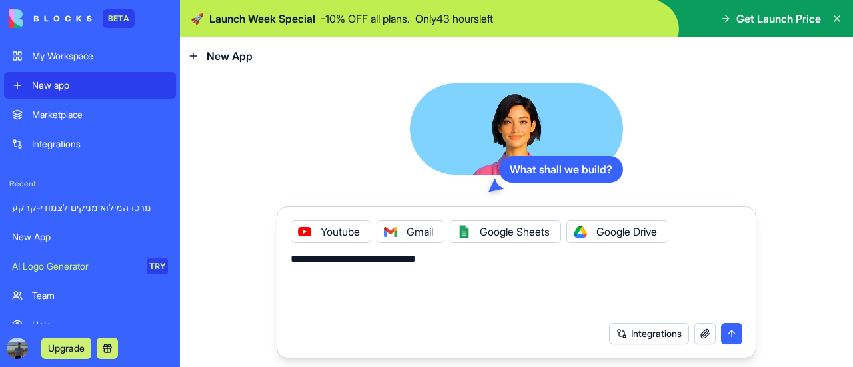
click at [302, 233] on icon at bounding box center [304, 232] width 11 height 11
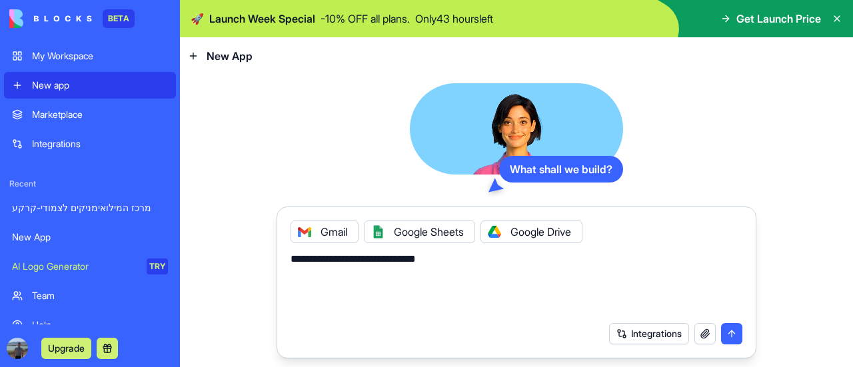
click at [421, 259] on textarea "**********" at bounding box center [517, 283] width 453 height 64
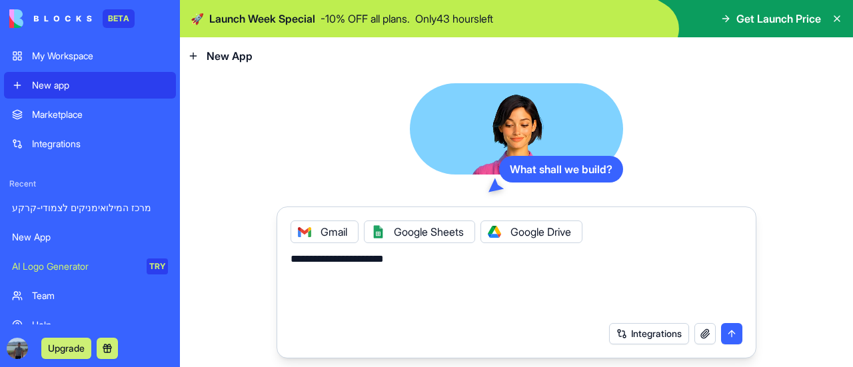
type textarea "**********"
click at [52, 118] on div "Marketplace" at bounding box center [100, 114] width 136 height 13
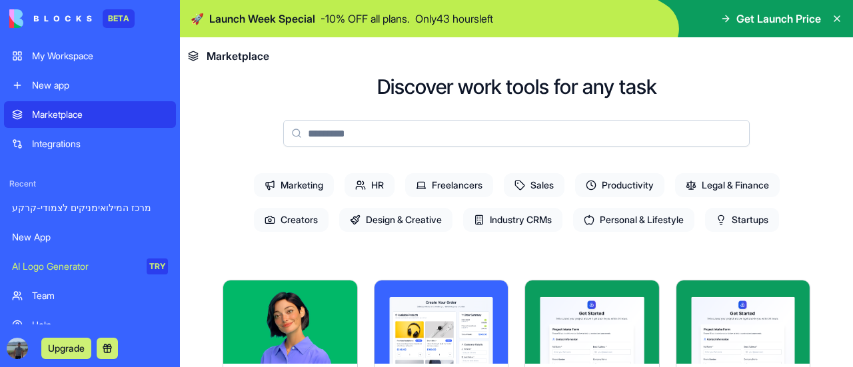
scroll to position [63, 0]
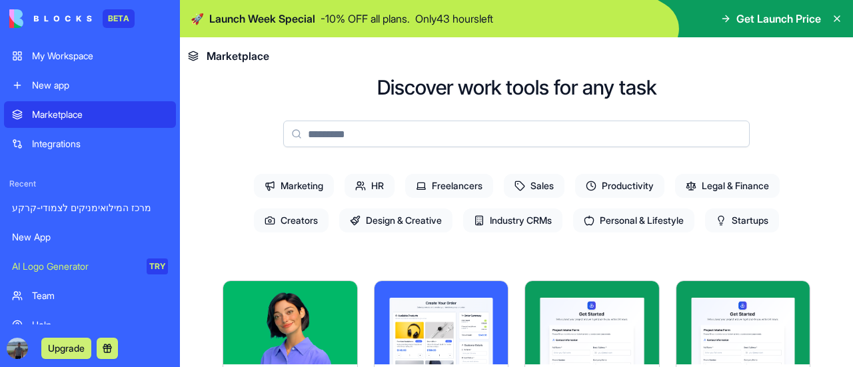
click at [280, 188] on span "Marketing" at bounding box center [294, 186] width 80 height 24
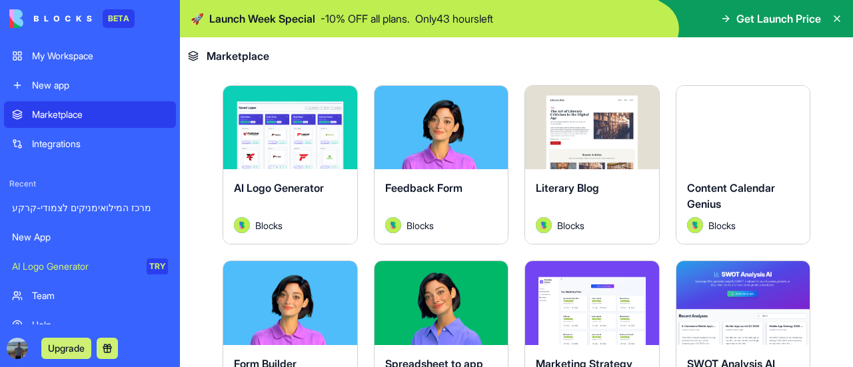
scroll to position [267, 0]
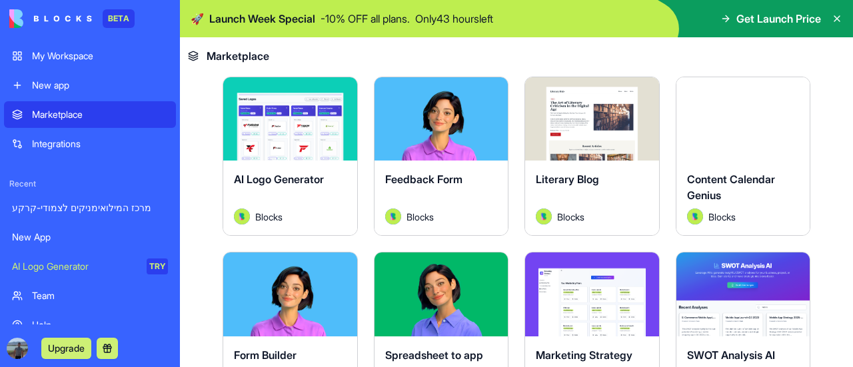
click at [461, 117] on button "Explore" at bounding box center [441, 119] width 100 height 27
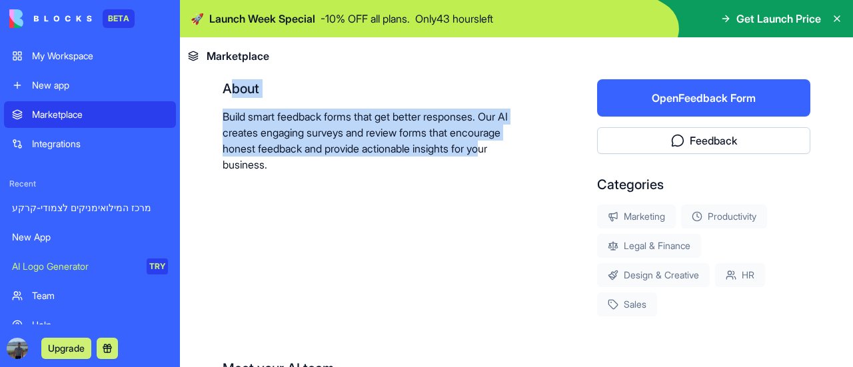
drag, startPoint x: 229, startPoint y: 93, endPoint x: 293, endPoint y: 171, distance: 100.9
click at [293, 171] on div "About Build smart feedback forms that get better responses. Our AI creates enga…" at bounding box center [367, 125] width 289 height 93
click at [293, 171] on p "Build smart feedback forms that get better responses. Our AI creates engaging s…" at bounding box center [367, 141] width 289 height 64
drag, startPoint x: 223, startPoint y: 111, endPoint x: 375, endPoint y: 181, distance: 167.7
click at [375, 181] on div "About Build smart feedback forms that get better responses. Our AI creates enga…" at bounding box center [367, 197] width 289 height 237
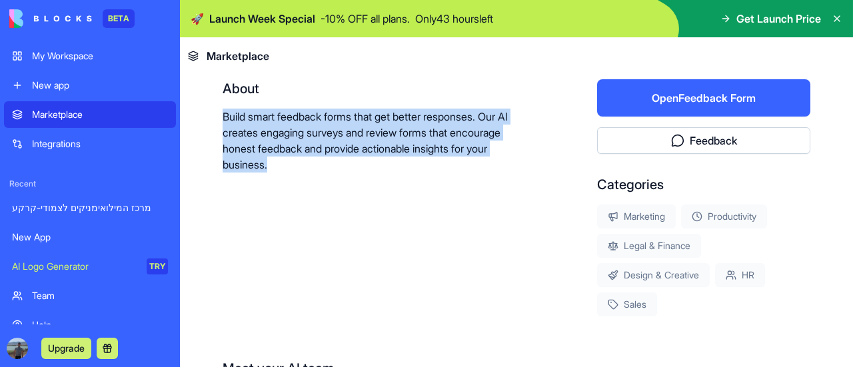
copy p "Build smart feedback forms that get better responses. Our AI creates engaging s…"
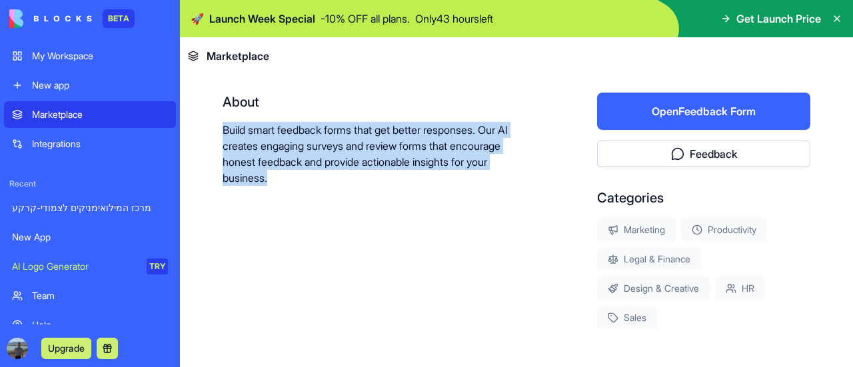
scroll to position [254, 0]
click at [721, 105] on button "Open Feedback Form" at bounding box center [703, 111] width 213 height 37
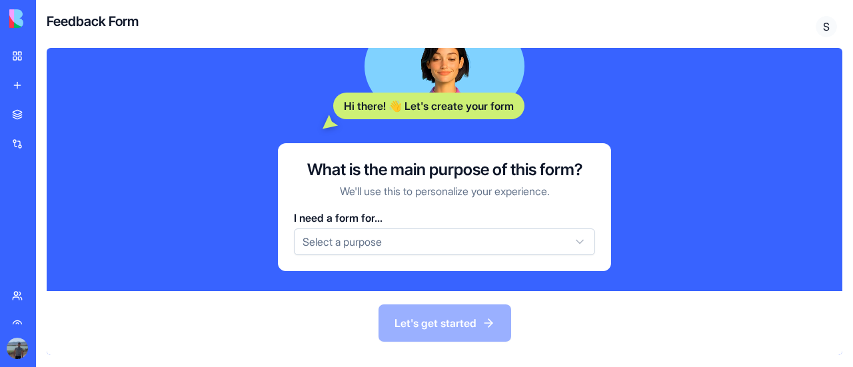
scroll to position [170, 0]
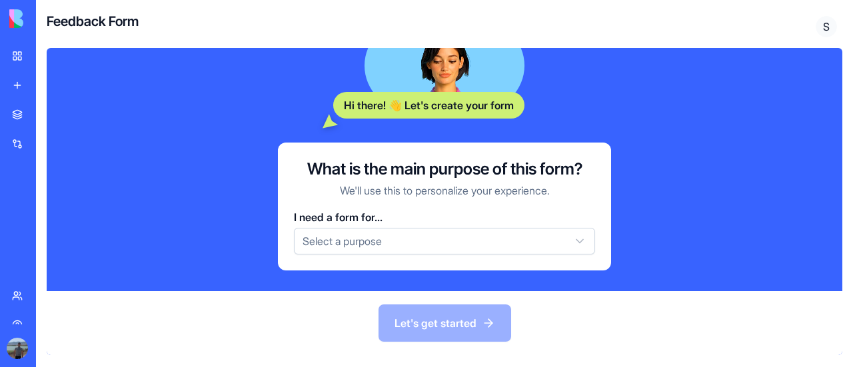
click at [25, 120] on link "Marketplace" at bounding box center [30, 114] width 53 height 27
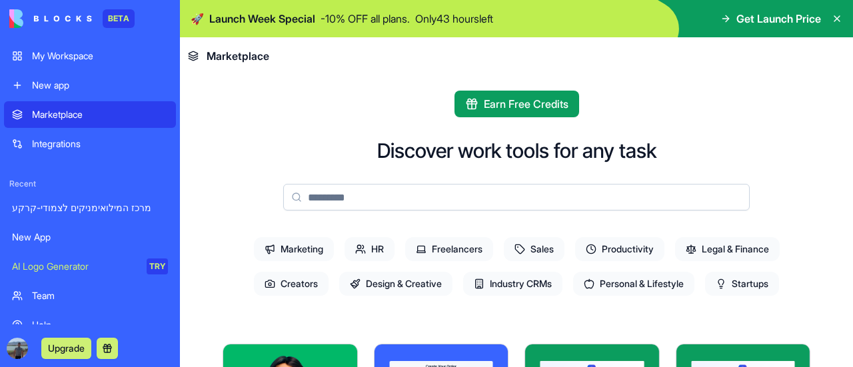
click at [301, 255] on span "Marketing" at bounding box center [294, 249] width 80 height 24
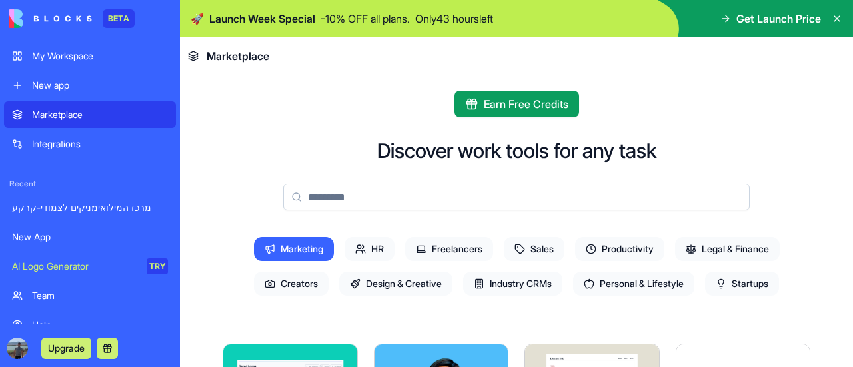
click at [469, 245] on span "Freelancers" at bounding box center [449, 249] width 88 height 24
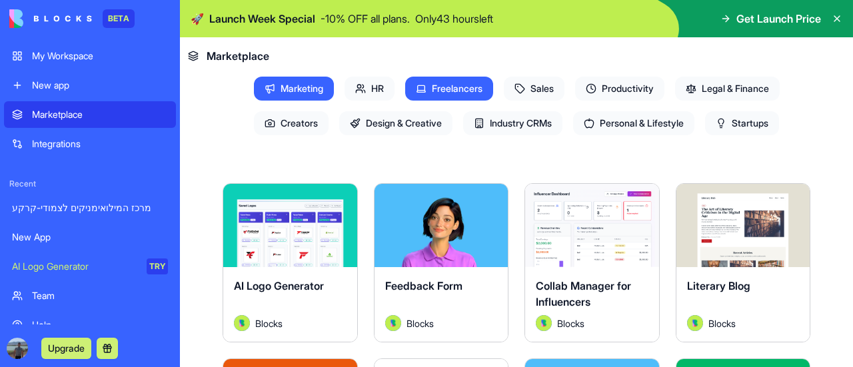
scroll to position [161, 0]
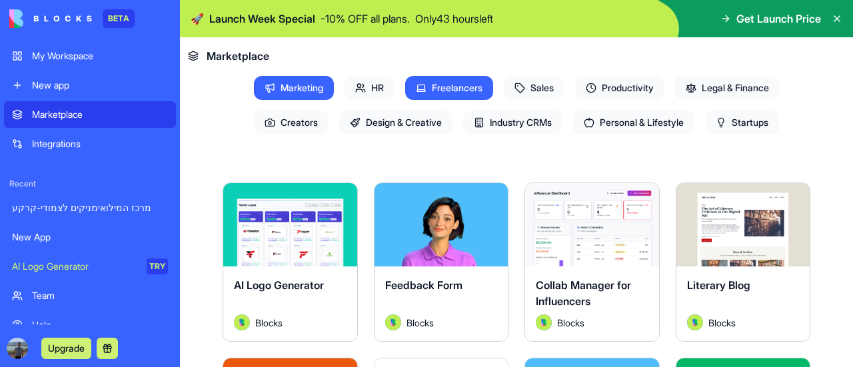
click at [380, 82] on span "HR" at bounding box center [370, 88] width 50 height 24
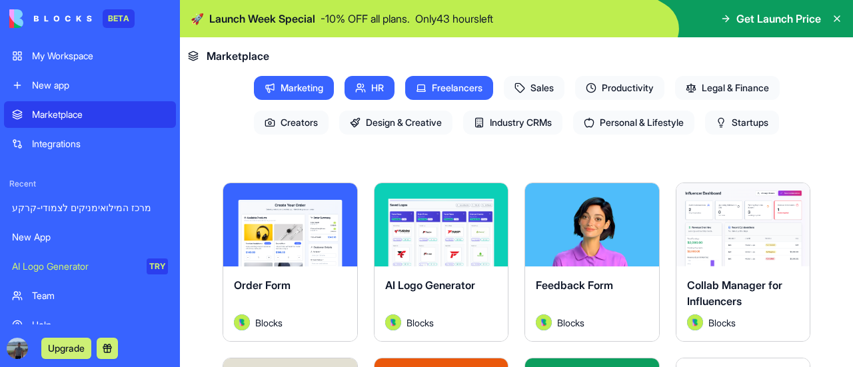
click at [761, 117] on span "Startups" at bounding box center [742, 123] width 74 height 24
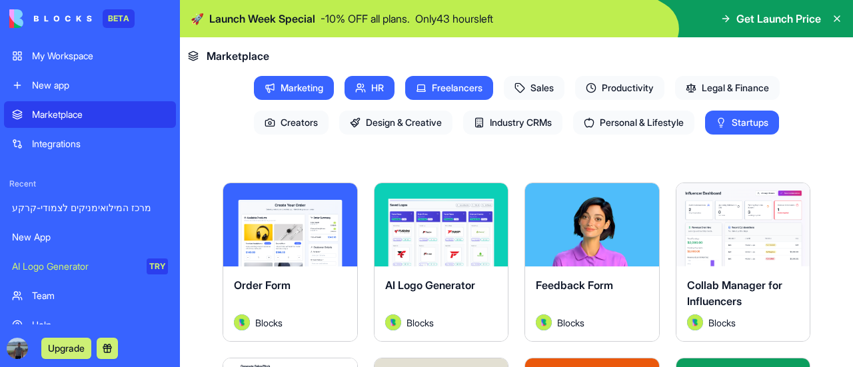
click at [761, 117] on span "Startups" at bounding box center [742, 123] width 74 height 24
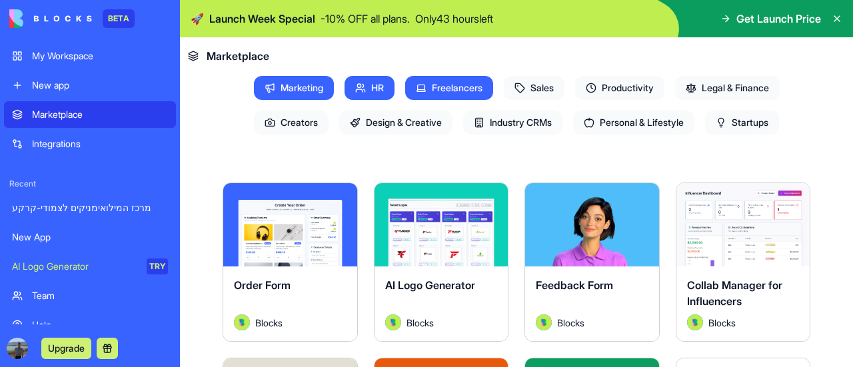
click at [434, 78] on span "Freelancers" at bounding box center [449, 88] width 88 height 24
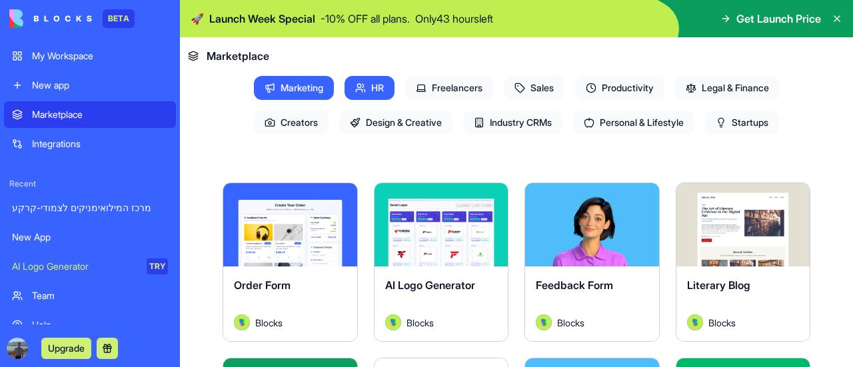
click at [345, 81] on span "HR" at bounding box center [370, 88] width 50 height 24
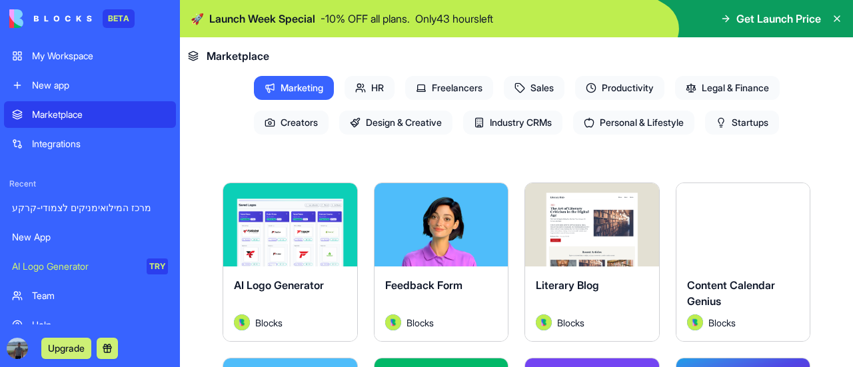
click at [294, 86] on span "Marketing" at bounding box center [294, 88] width 80 height 24
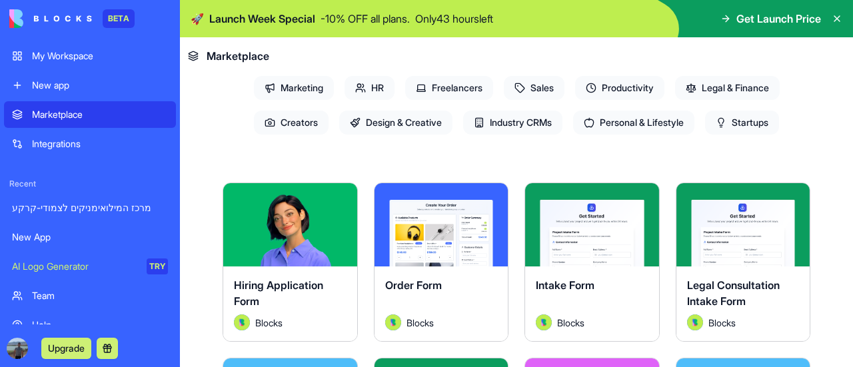
click at [377, 92] on span "HR" at bounding box center [370, 88] width 50 height 24
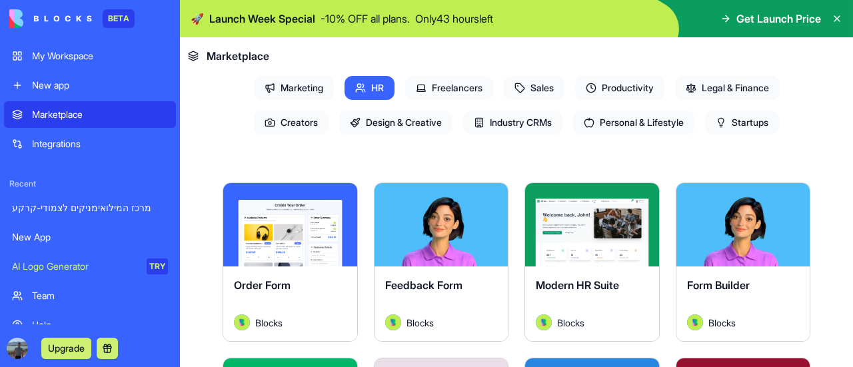
click at [377, 91] on span "HR" at bounding box center [370, 88] width 50 height 24
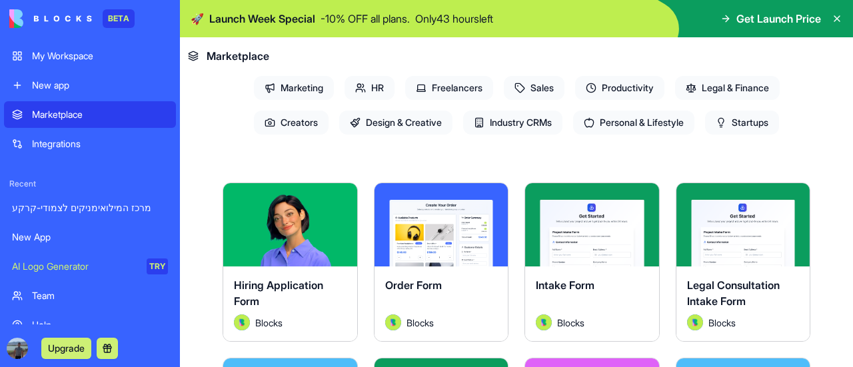
click at [748, 134] on span "Startups" at bounding box center [742, 123] width 74 height 24
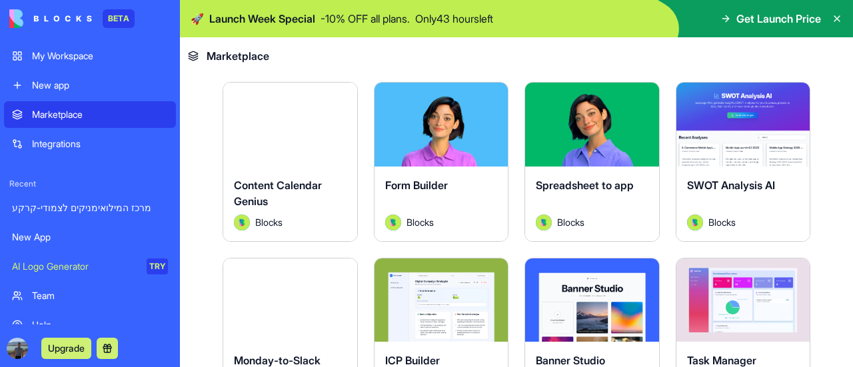
scroll to position [436, 0]
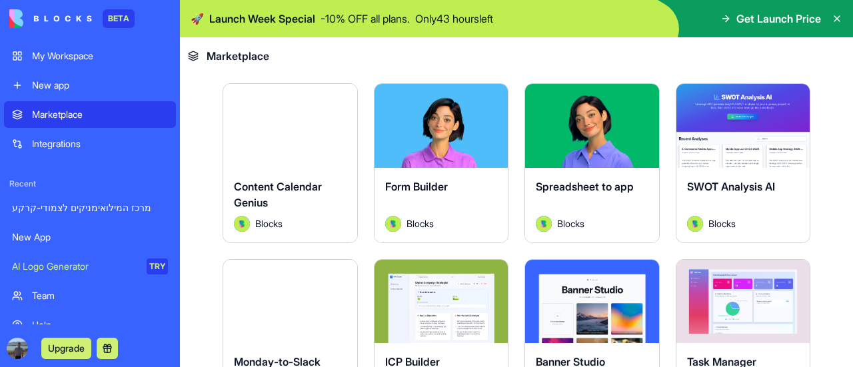
click at [742, 126] on button "Explore" at bounding box center [743, 126] width 100 height 27
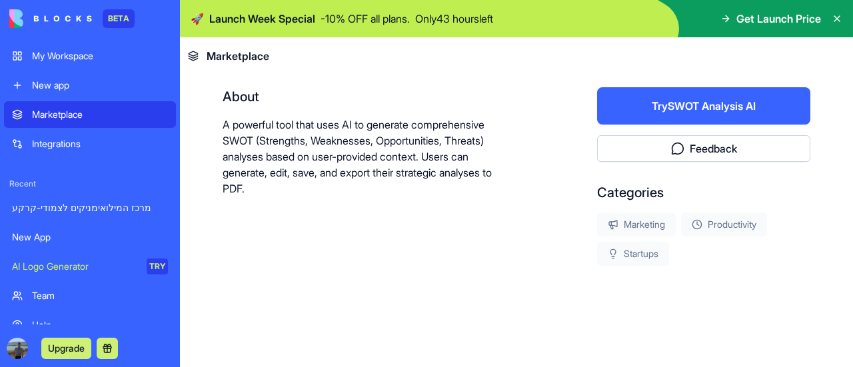
scroll to position [259, 0]
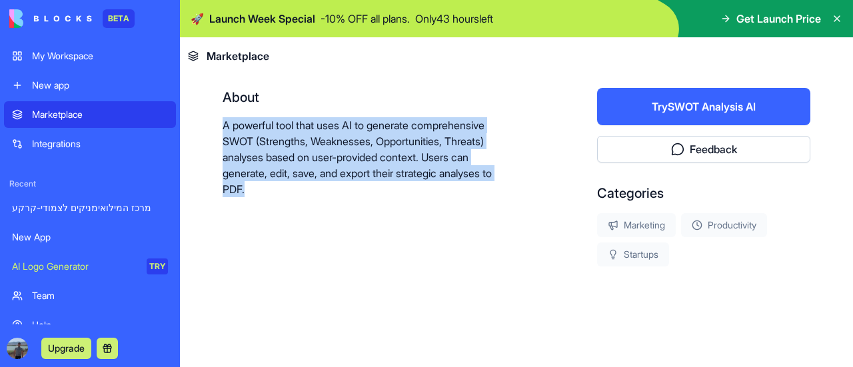
drag, startPoint x: 225, startPoint y: 121, endPoint x: 303, endPoint y: 230, distance: 133.9
click at [303, 230] on div "About A powerful tool that uses AI to generate comprehensive SWOT (Strengths, W…" at bounding box center [367, 177] width 289 height 179
copy p "A powerful tool that uses AI to generate comprehensive SWOT (Strengths, Weaknes…"
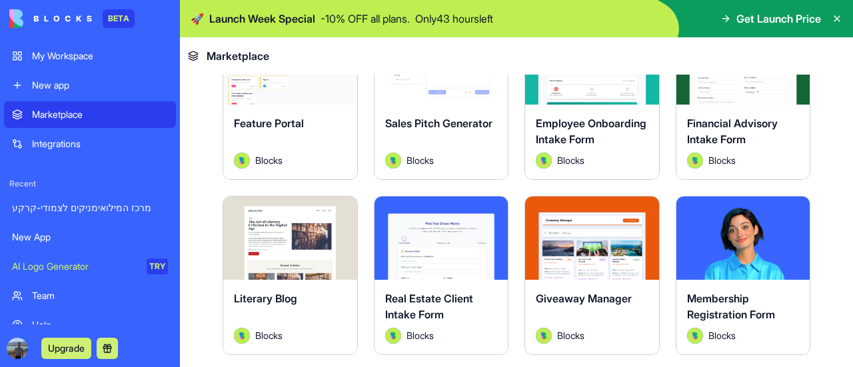
scroll to position [1040, 0]
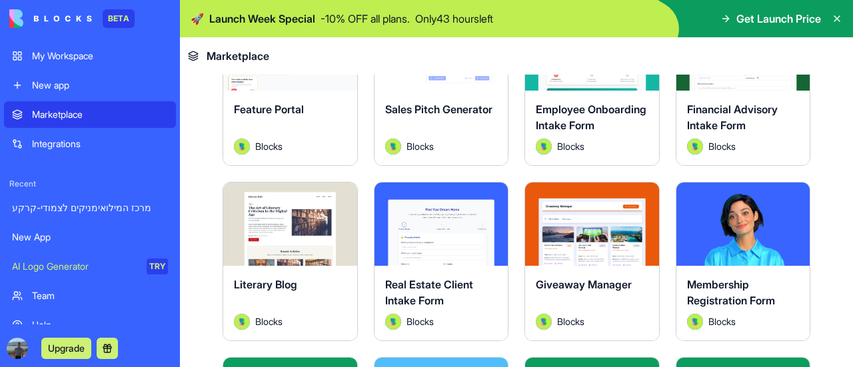
click at [437, 211] on button "Explore" at bounding box center [441, 224] width 100 height 27
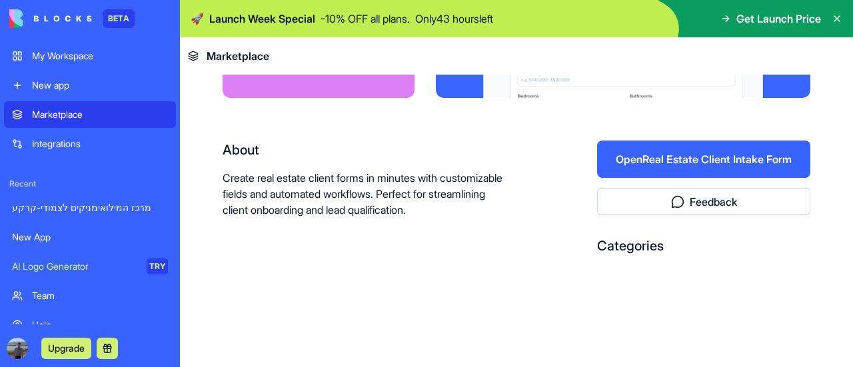
scroll to position [205, 0]
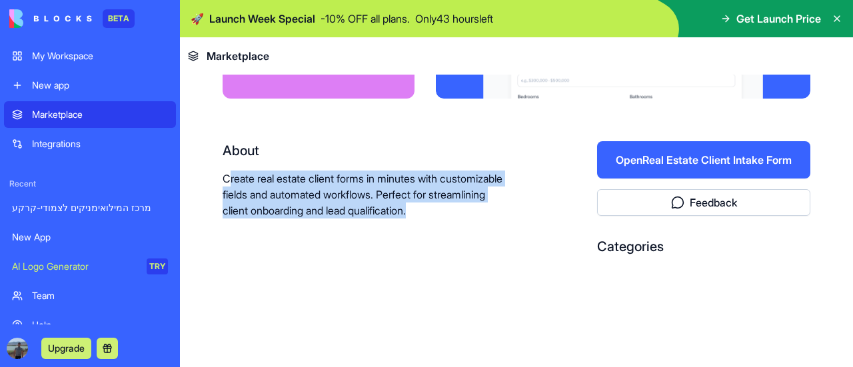
drag, startPoint x: 227, startPoint y: 179, endPoint x: 315, endPoint y: 263, distance: 121.6
click at [315, 263] on div "About Create real estate client forms in minutes with customizable fields and a…" at bounding box center [367, 203] width 289 height 125
drag, startPoint x: 225, startPoint y: 174, endPoint x: 286, endPoint y: 236, distance: 86.7
click at [286, 236] on div "About Create real estate client forms in minutes with customizable fields and a…" at bounding box center [367, 203] width 289 height 125
copy p "Create real estate client forms in minutes with customizable fields and automat…"
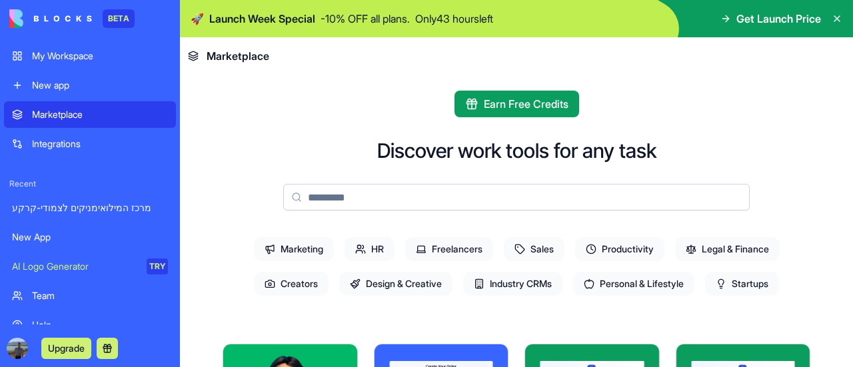
click at [725, 246] on span "Legal & Finance" at bounding box center [727, 249] width 105 height 24
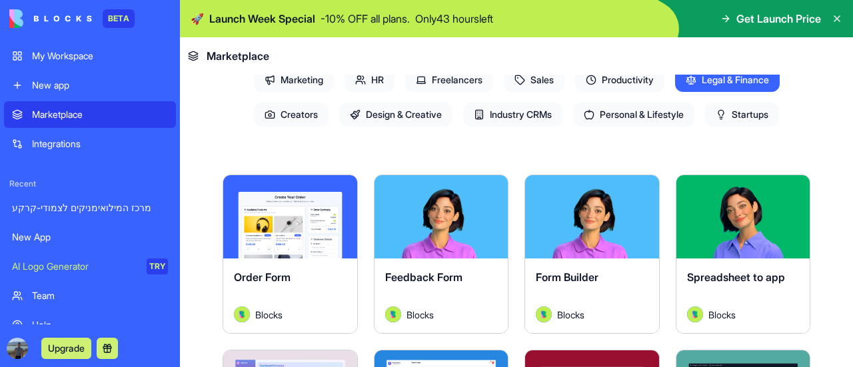
scroll to position [79, 0]
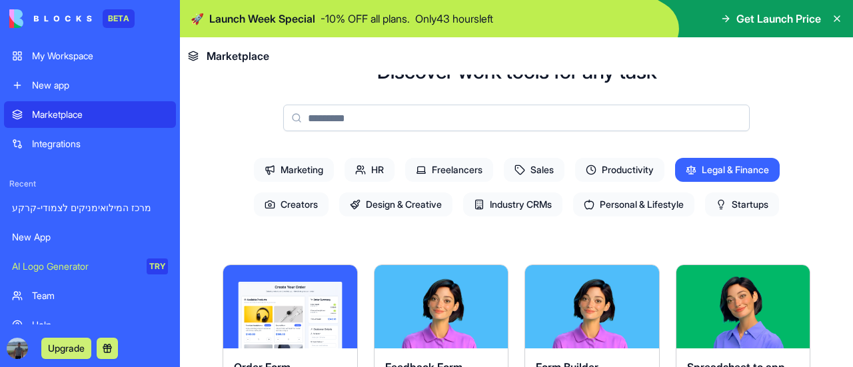
click at [748, 209] on span "Startups" at bounding box center [742, 205] width 74 height 24
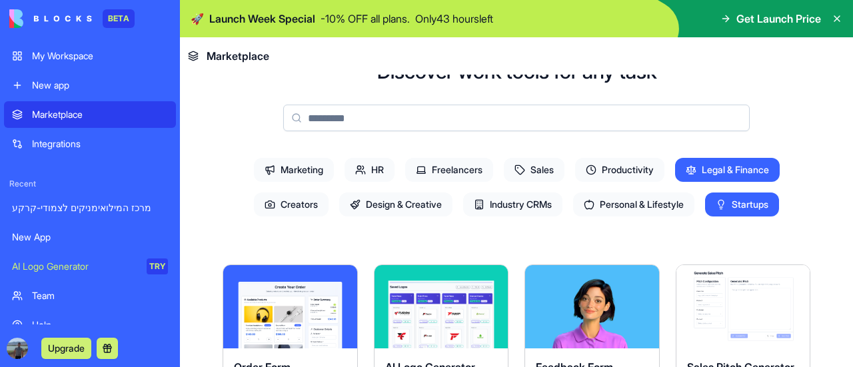
click at [733, 167] on span "Legal & Finance" at bounding box center [727, 170] width 105 height 24
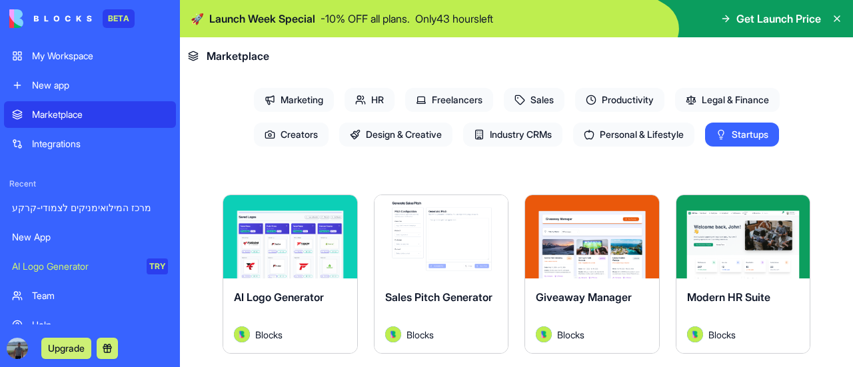
scroll to position [0, 0]
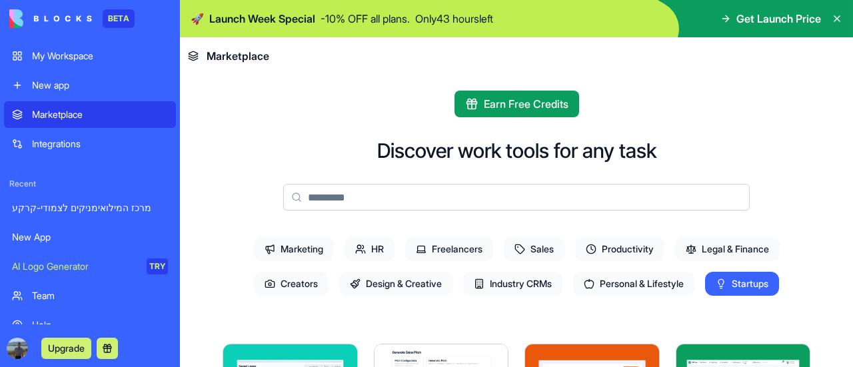
click at [627, 285] on span "Personal & Lifestyle" at bounding box center [633, 284] width 121 height 24
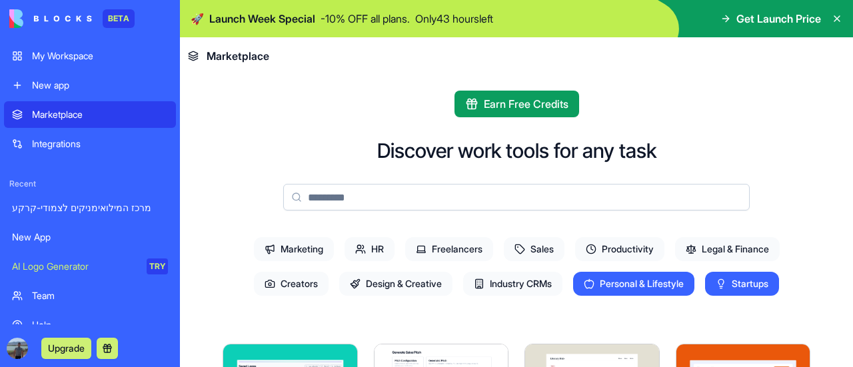
click at [755, 285] on span "Startups" at bounding box center [742, 284] width 74 height 24
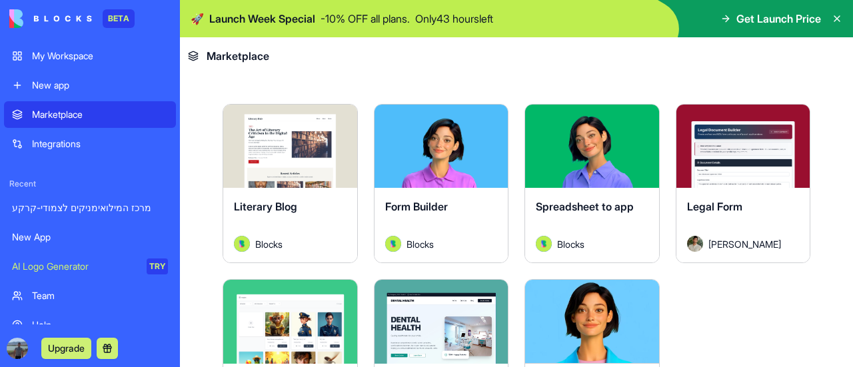
scroll to position [239, 0]
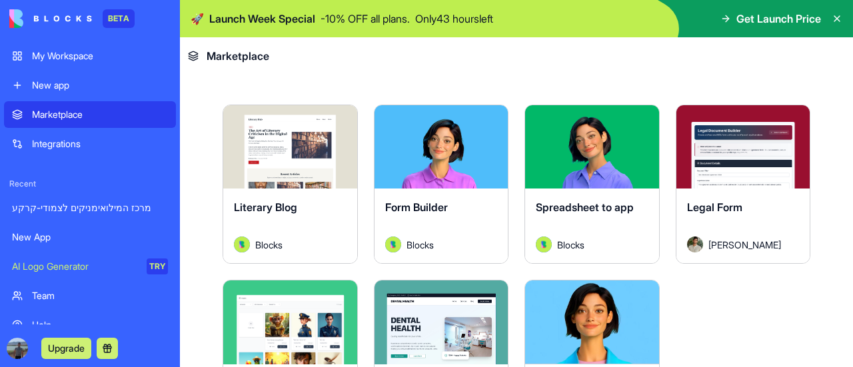
click at [478, 163] on div "Explore" at bounding box center [442, 146] width 134 height 83
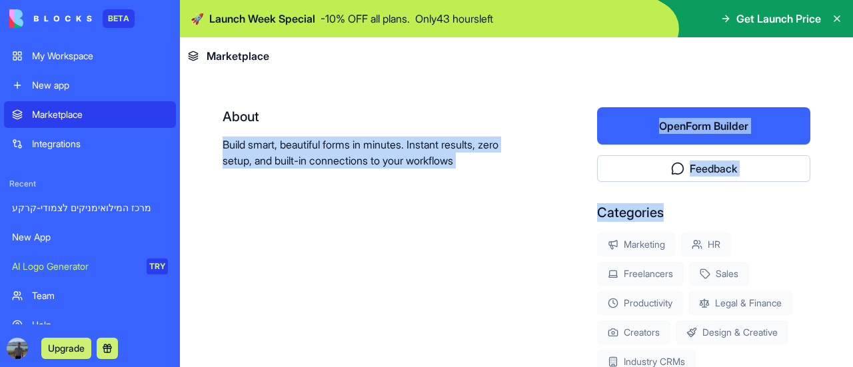
drag, startPoint x: 223, startPoint y: 147, endPoint x: 545, endPoint y: 237, distance: 334.3
click at [545, 237] on div "About Build smart, beautiful forms in minutes. Instant results, zero setup, and…" at bounding box center [517, 255] width 588 height 296
click at [339, 149] on p "Build smart, beautiful forms in minutes. Instant results, zero setup, and built…" at bounding box center [367, 153] width 289 height 32
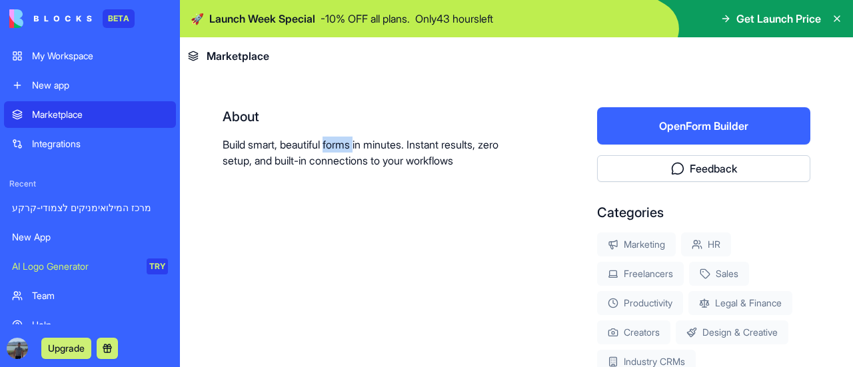
click at [339, 149] on p "Build smart, beautiful forms in minutes. Instant results, zero setup, and built…" at bounding box center [367, 153] width 289 height 32
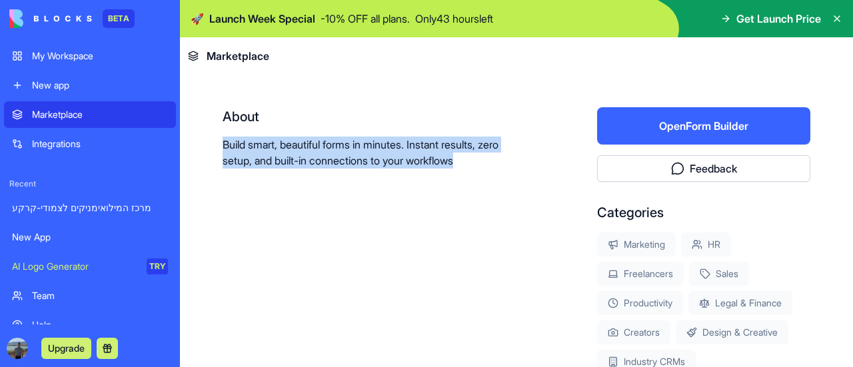
click at [339, 149] on p "Build smart, beautiful forms in minutes. Instant results, zero setup, and built…" at bounding box center [367, 153] width 289 height 32
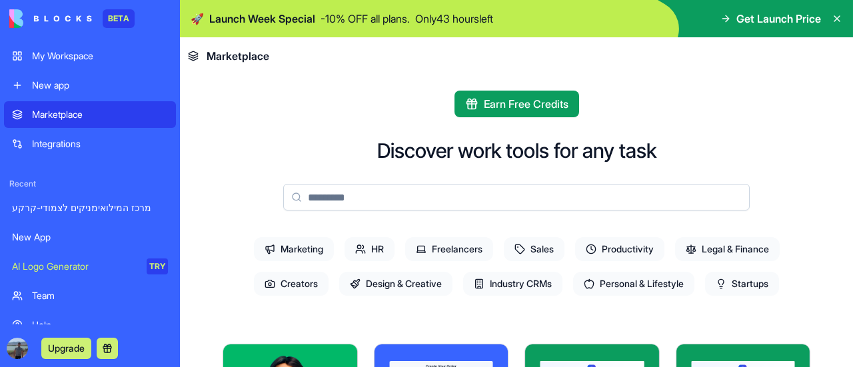
click at [285, 254] on span "Marketing" at bounding box center [294, 249] width 80 height 24
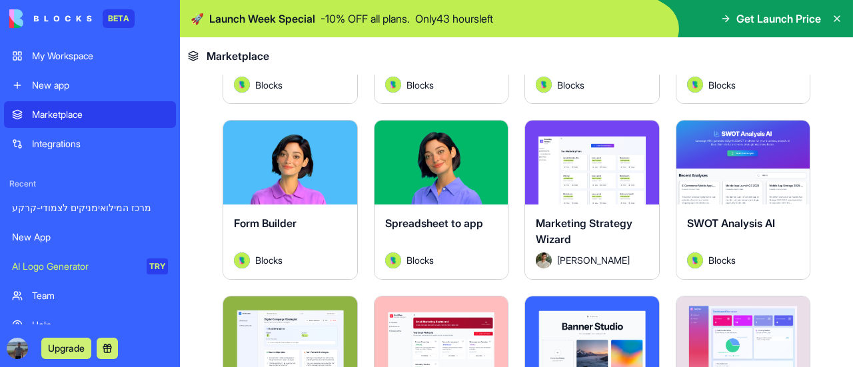
scroll to position [439, 0]
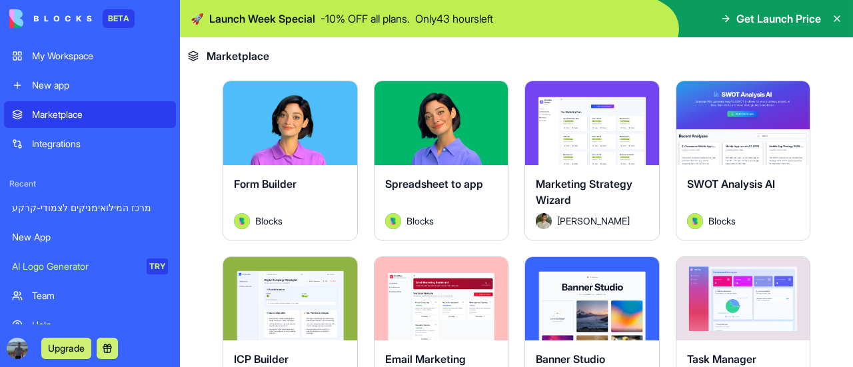
click at [747, 125] on button "Explore" at bounding box center [743, 123] width 100 height 27
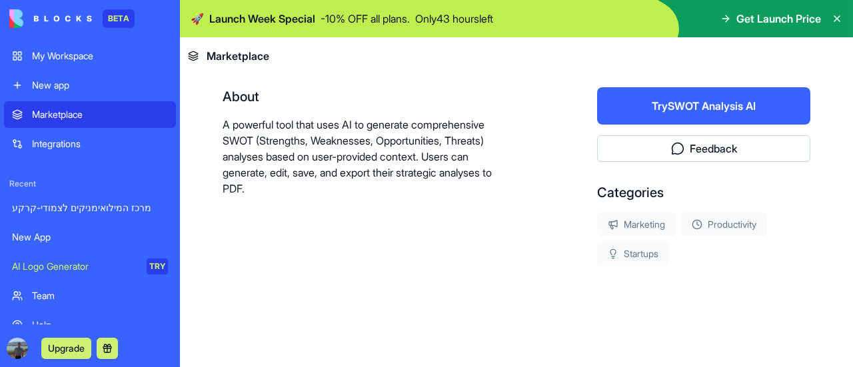
scroll to position [259, 0]
click at [701, 102] on button "Try SWOT Analysis AI" at bounding box center [703, 106] width 213 height 37
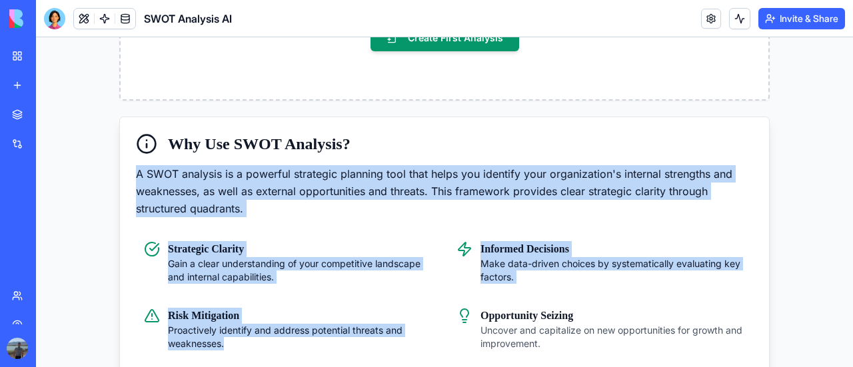
scroll to position [608, 0]
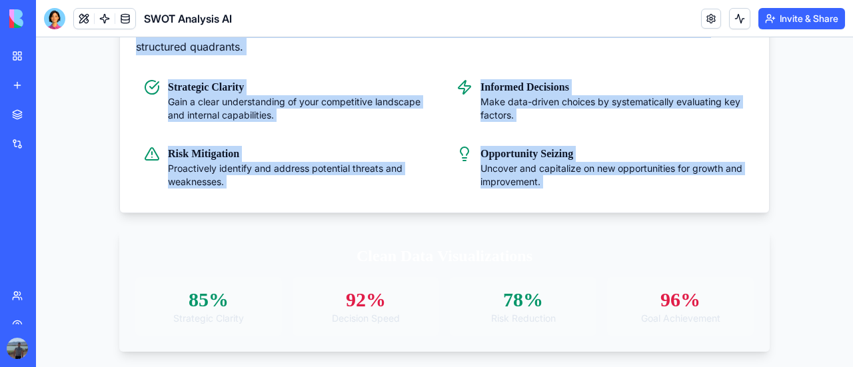
drag, startPoint x: 129, startPoint y: 174, endPoint x: 311, endPoint y: 237, distance: 192.5
copy section "A SWOT analysis is a powerful strategic planning tool that helps you identify y…"
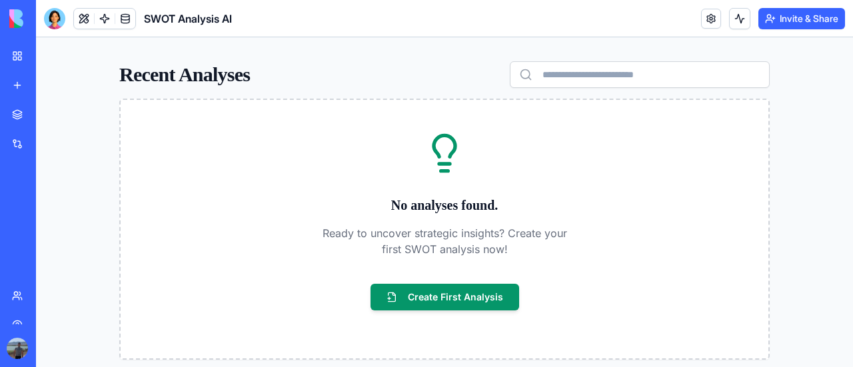
scroll to position [185, 0]
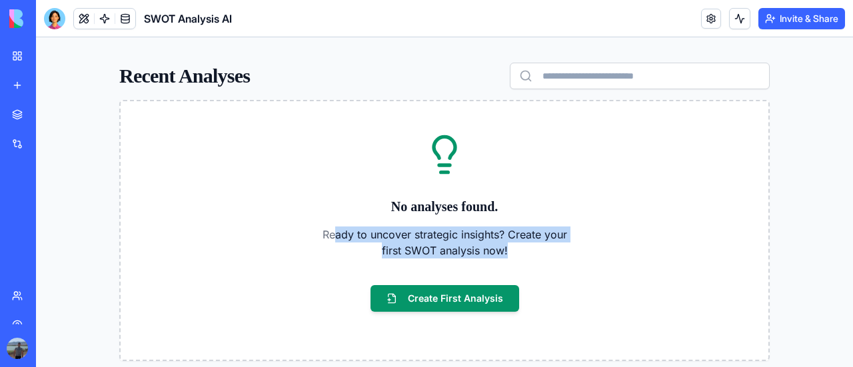
drag, startPoint x: 329, startPoint y: 187, endPoint x: 465, endPoint y: 272, distance: 160.5
click at [465, 272] on div "No analyses found. Ready to uncover strategic insights? Create your first SWOT …" at bounding box center [445, 230] width 648 height 195
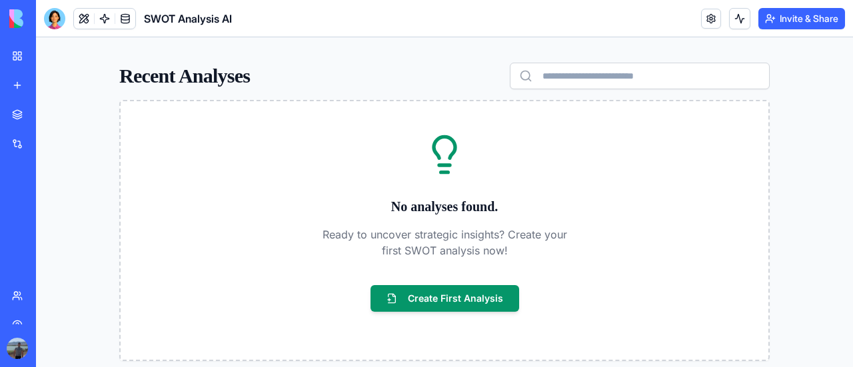
click at [320, 212] on div "No analyses found. Ready to uncover strategic insights? Create your first SWOT …" at bounding box center [445, 230] width 648 height 195
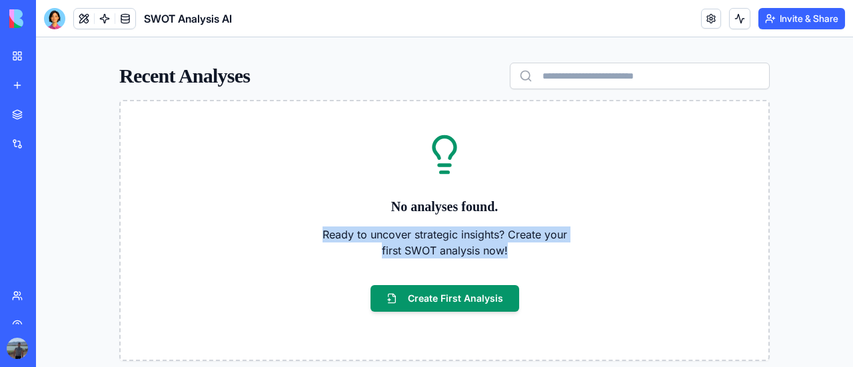
drag, startPoint x: 306, startPoint y: 235, endPoint x: 437, endPoint y: 279, distance: 138.7
click at [437, 279] on div "No analyses found. Ready to uncover strategic insights? Create your first SWOT …" at bounding box center [445, 230] width 648 height 195
copy p "Ready to uncover strategic insights? Create your first SWOT analysis now!"
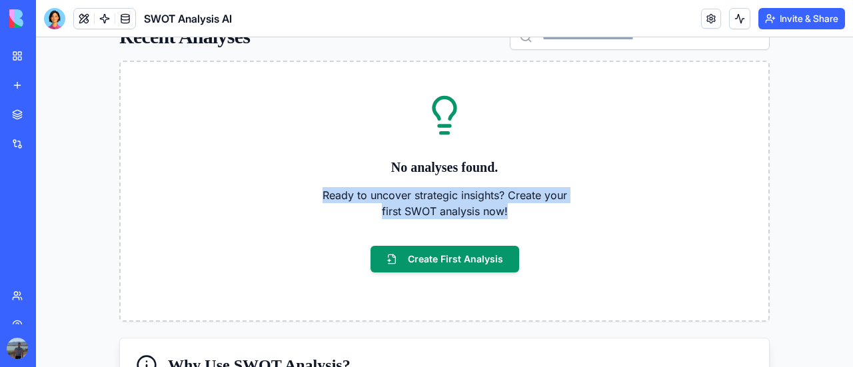
scroll to position [225, 0]
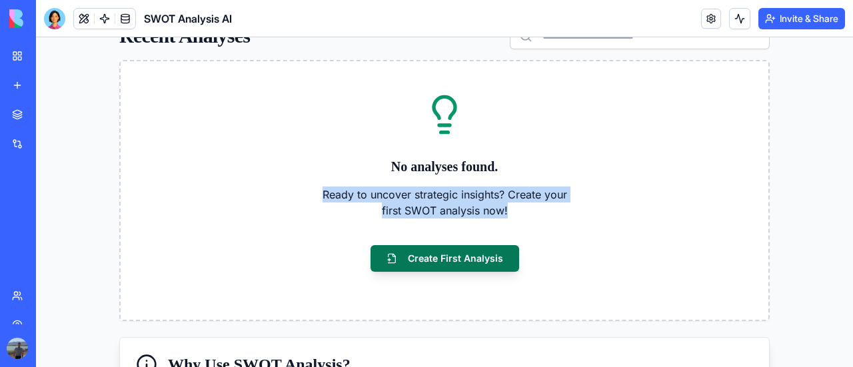
click at [432, 251] on button "Create First Analysis" at bounding box center [445, 258] width 149 height 27
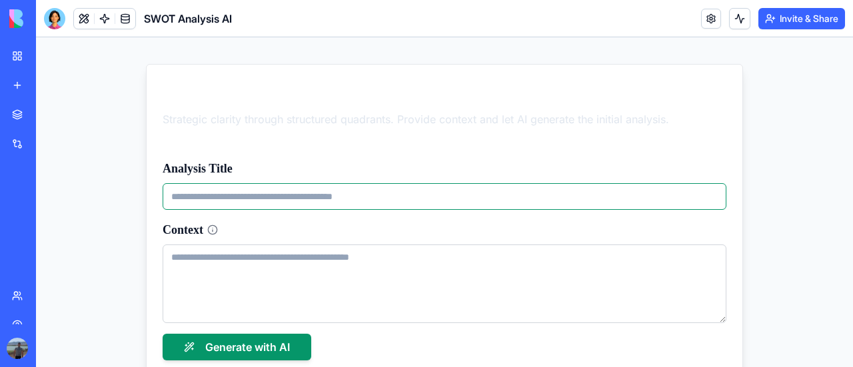
click at [196, 191] on input "Analysis Title" at bounding box center [445, 196] width 564 height 27
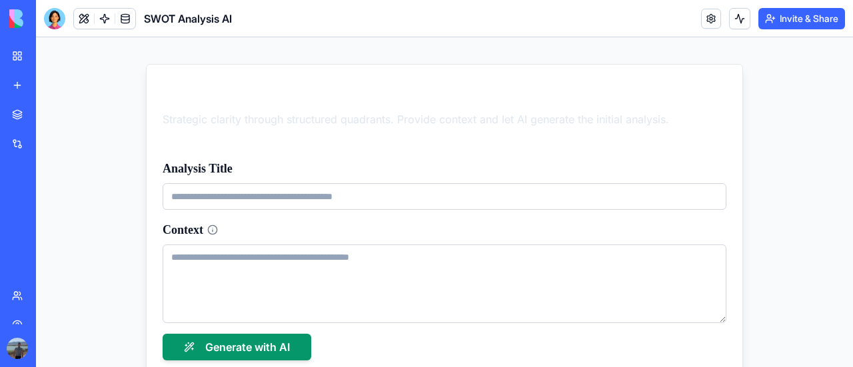
click at [185, 162] on label "Analysis Title" at bounding box center [198, 168] width 70 height 13
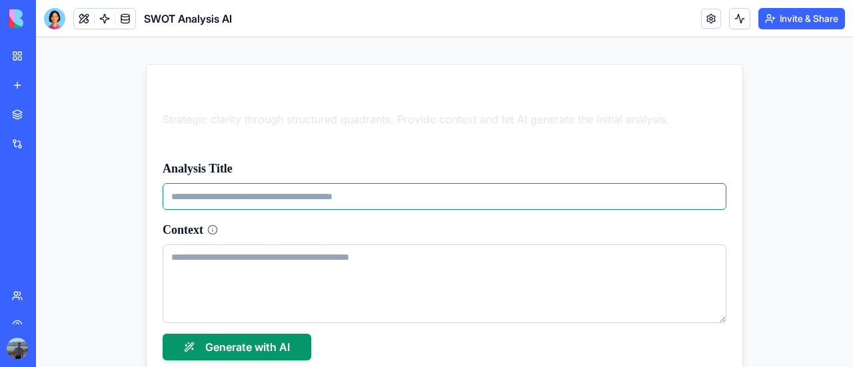
click at [185, 183] on input "Analysis Title" at bounding box center [445, 196] width 564 height 27
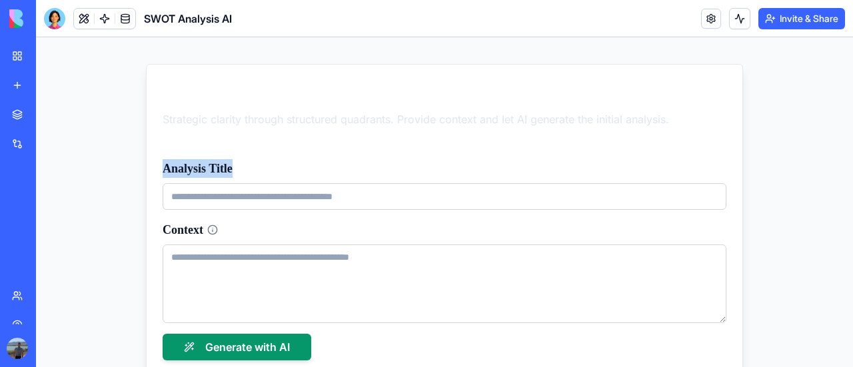
drag, startPoint x: 255, startPoint y: 161, endPoint x: 143, endPoint y: 178, distance: 113.9
click at [147, 178] on div "Analysis Title Context Generate with AI" at bounding box center [445, 259] width 596 height 233
click at [164, 167] on label "Analysis Title" at bounding box center [198, 168] width 70 height 13
click at [164, 183] on input "Analysis Title" at bounding box center [445, 196] width 564 height 27
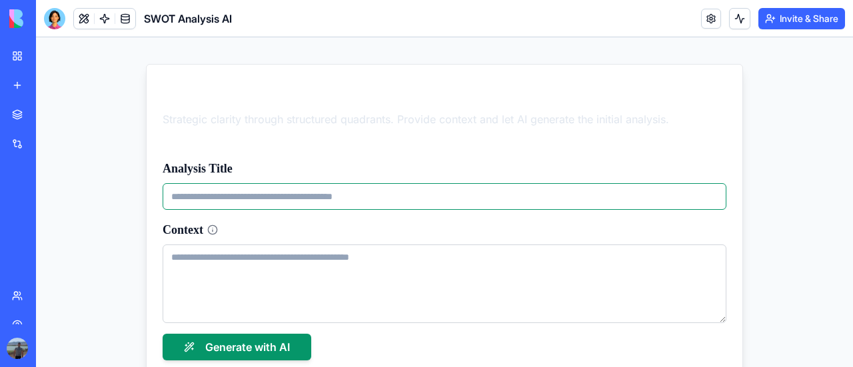
click at [164, 167] on label "Analysis Title" at bounding box center [198, 168] width 70 height 13
click at [164, 183] on input "Analysis Title" at bounding box center [445, 196] width 564 height 27
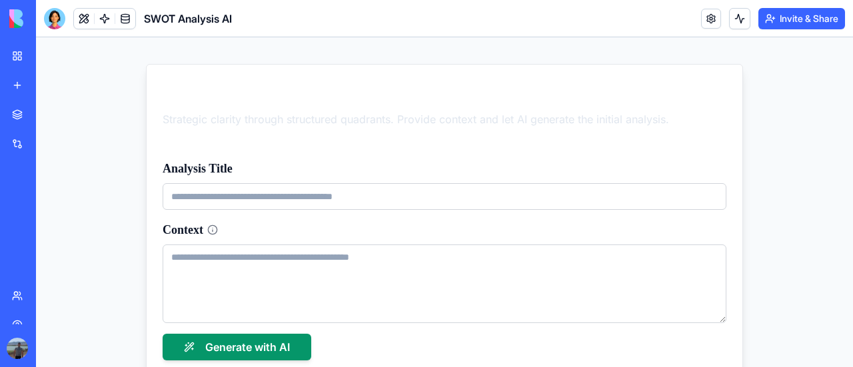
click at [224, 182] on div "Analysis Title" at bounding box center [445, 184] width 564 height 51
drag, startPoint x: 235, startPoint y: 177, endPoint x: 165, endPoint y: 173, distance: 69.4
click at [165, 173] on div "Analysis Title" at bounding box center [445, 184] width 564 height 51
click at [181, 174] on label "Analysis Title" at bounding box center [198, 168] width 70 height 13
click at [181, 183] on input "Analysis Title" at bounding box center [445, 196] width 564 height 27
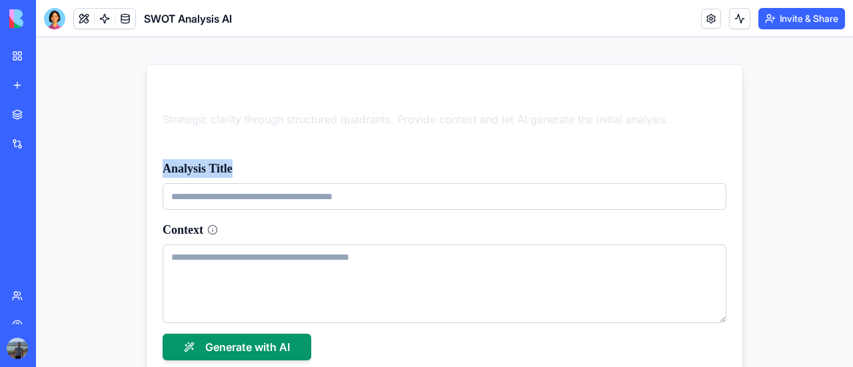
drag, startPoint x: 249, startPoint y: 166, endPoint x: 157, endPoint y: 166, distance: 92.0
click at [163, 166] on div "Analysis Title" at bounding box center [445, 184] width 564 height 51
copy label "Analysis Title"
click at [180, 225] on label "Context" at bounding box center [445, 230] width 564 height 19
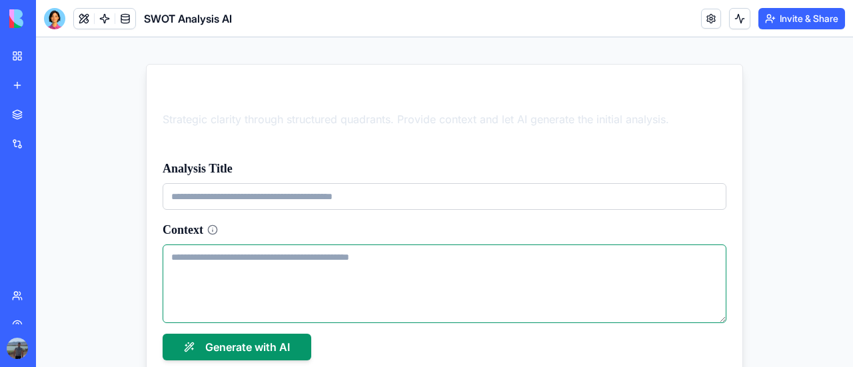
click at [180, 245] on textarea "Context" at bounding box center [445, 284] width 564 height 79
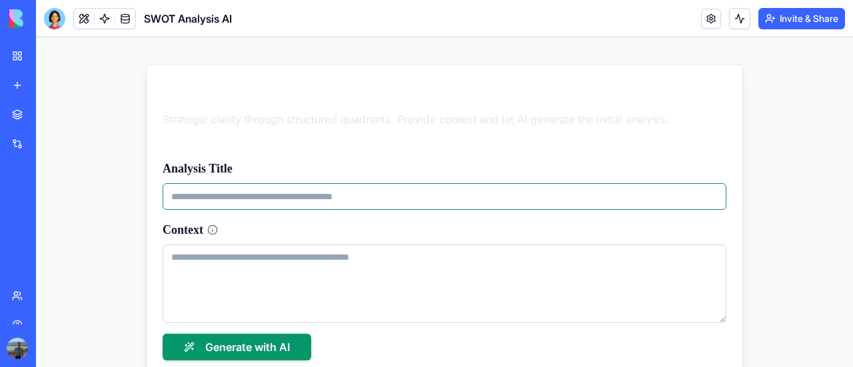
click at [267, 205] on input "Analysis Title" at bounding box center [445, 196] width 564 height 27
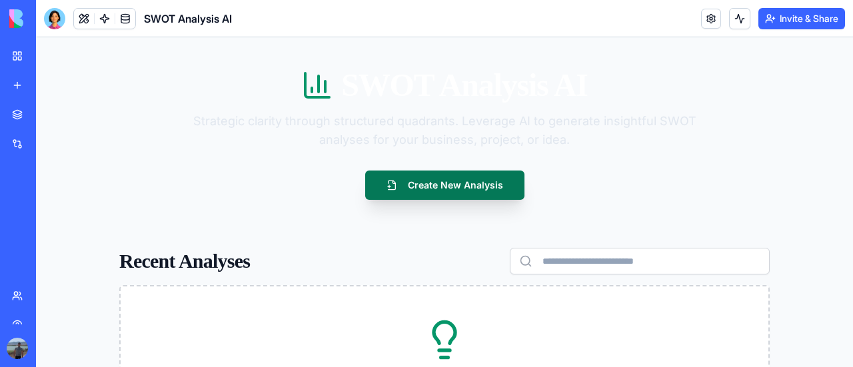
click at [435, 185] on button "Create New Analysis" at bounding box center [444, 185] width 159 height 29
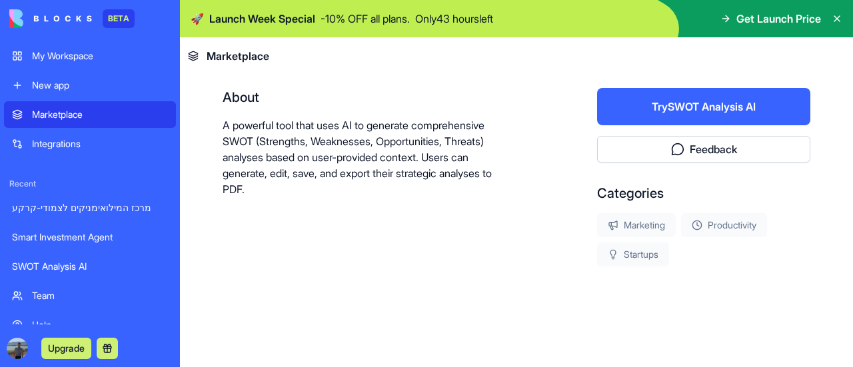
scroll to position [259, 0]
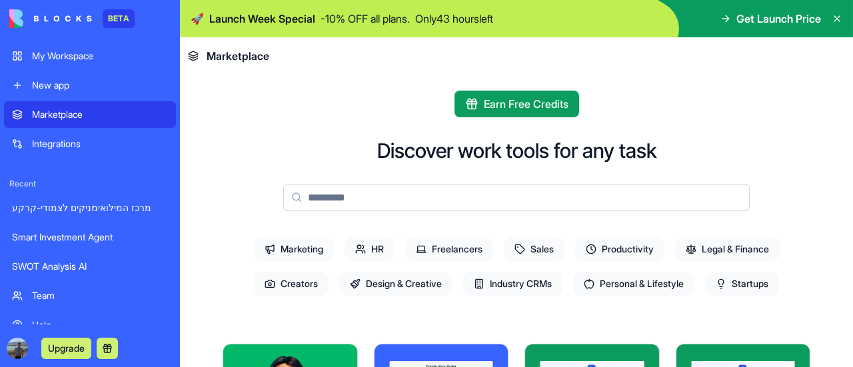
click at [367, 243] on span "HR" at bounding box center [370, 249] width 50 height 24
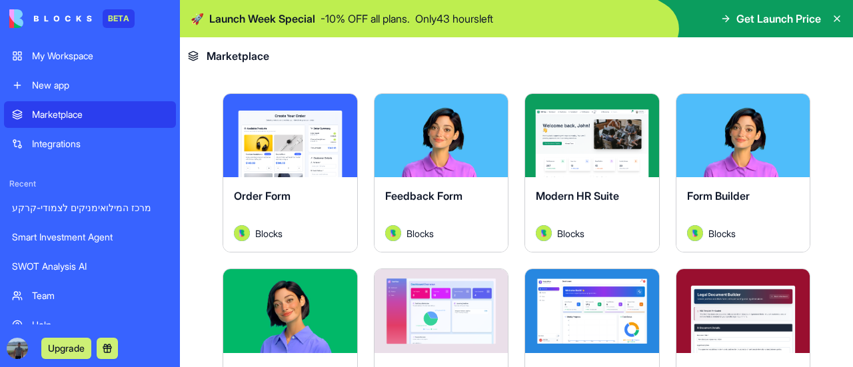
scroll to position [251, 0]
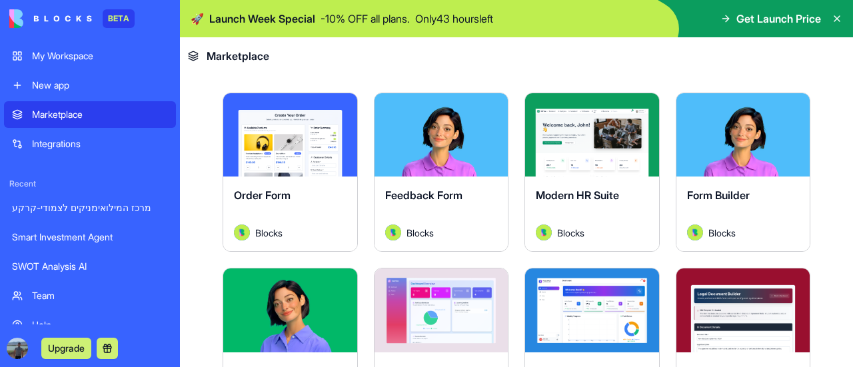
click at [469, 130] on button "Explore" at bounding box center [441, 135] width 100 height 27
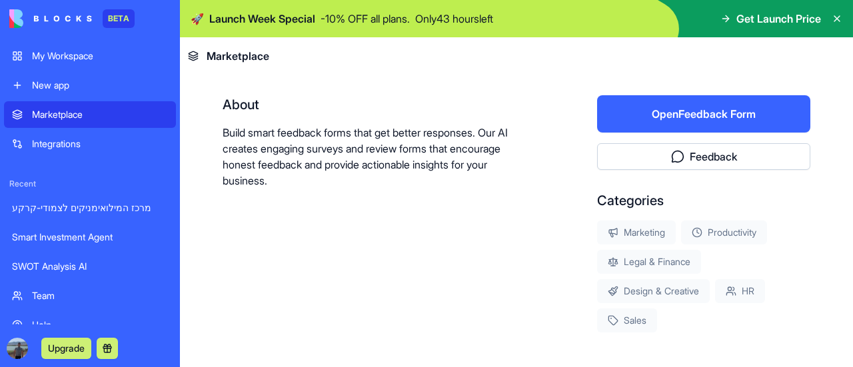
click at [683, 109] on button "Open Feedback Form" at bounding box center [703, 113] width 213 height 37
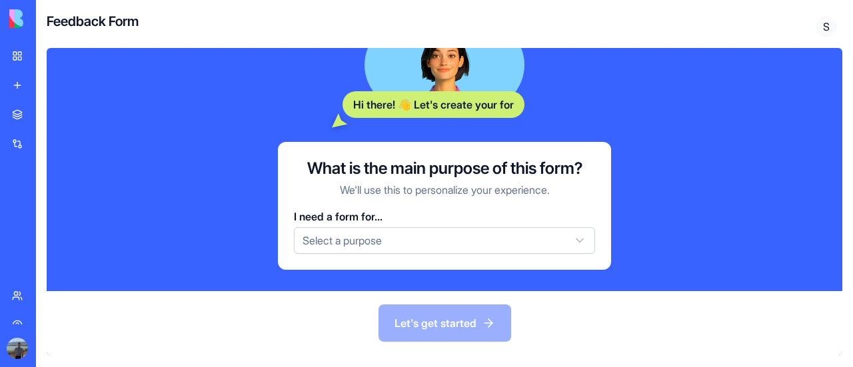
scroll to position [170, 0]
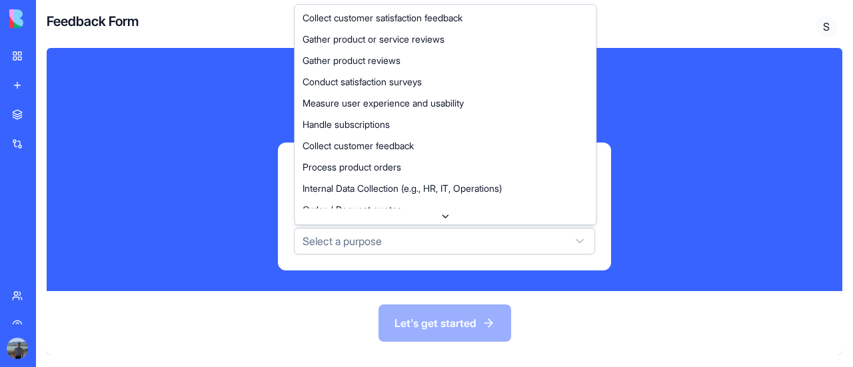
click at [404, 235] on html "BETA My Workspace New app Marketplace Integrations Recent מרכז המילואימניקים לצ…" at bounding box center [426, 183] width 853 height 367
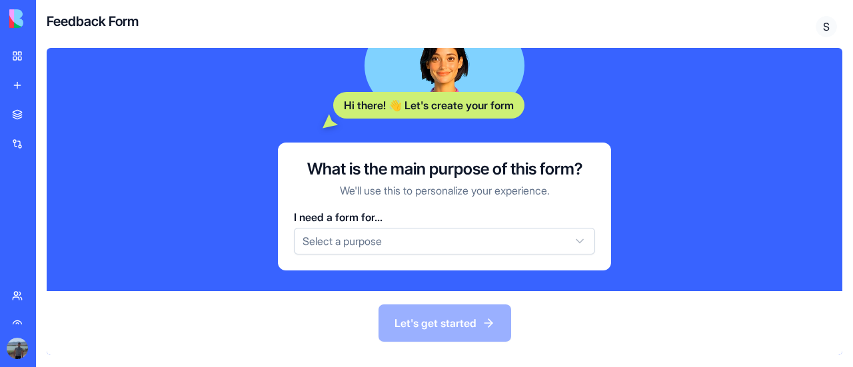
click at [242, 101] on html "BETA My Workspace New app Marketplace Integrations Recent מרכז המילואימניקים לצ…" at bounding box center [426, 183] width 853 height 367
click at [484, 235] on html "BETA My Workspace New app Marketplace Integrations Recent מרכז המילואימניקים לצ…" at bounding box center [426, 183] width 853 height 367
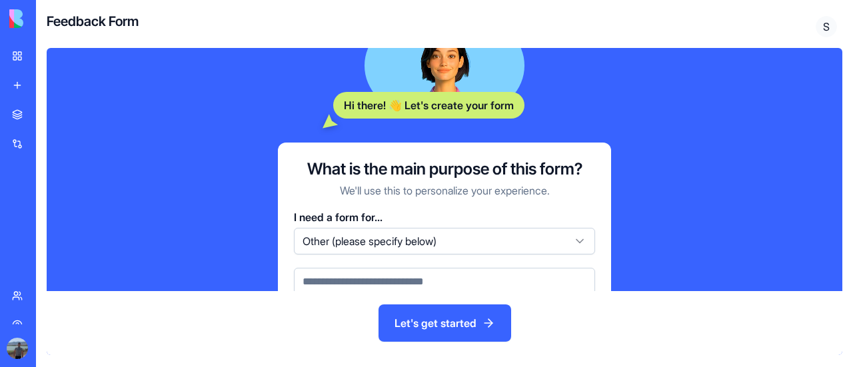
scroll to position [211, 0]
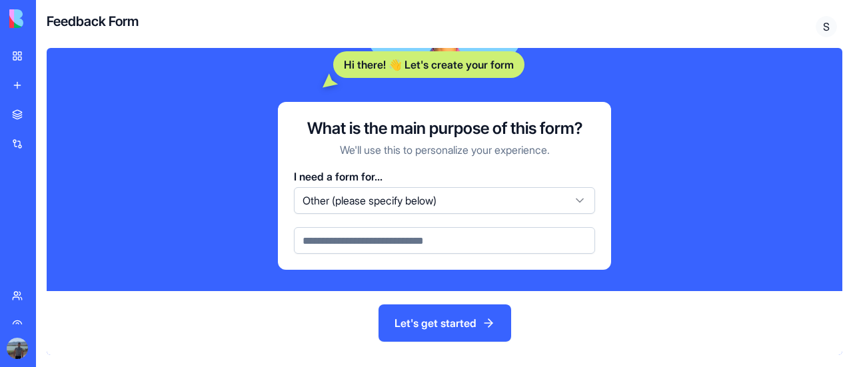
click at [347, 246] on input at bounding box center [444, 240] width 301 height 27
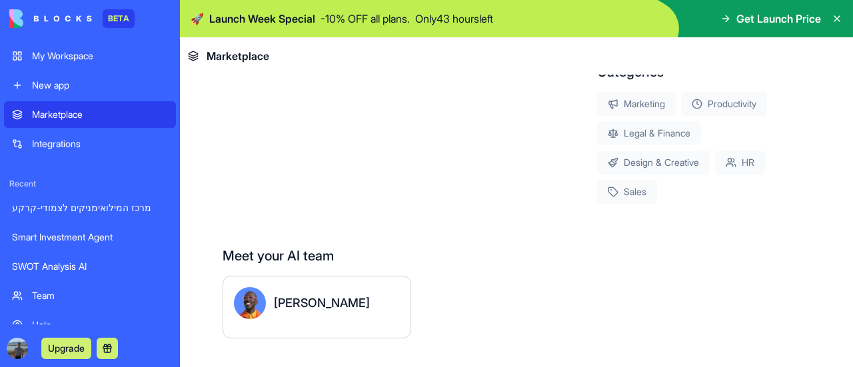
scroll to position [383, 0]
